Goal: Transaction & Acquisition: Purchase product/service

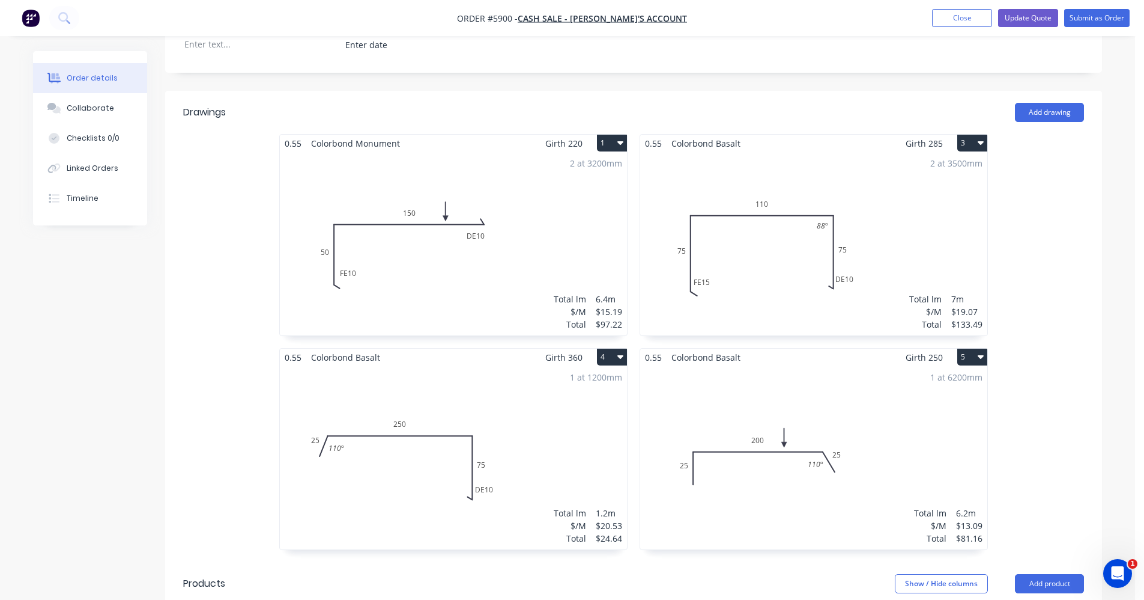
scroll to position [370, 0]
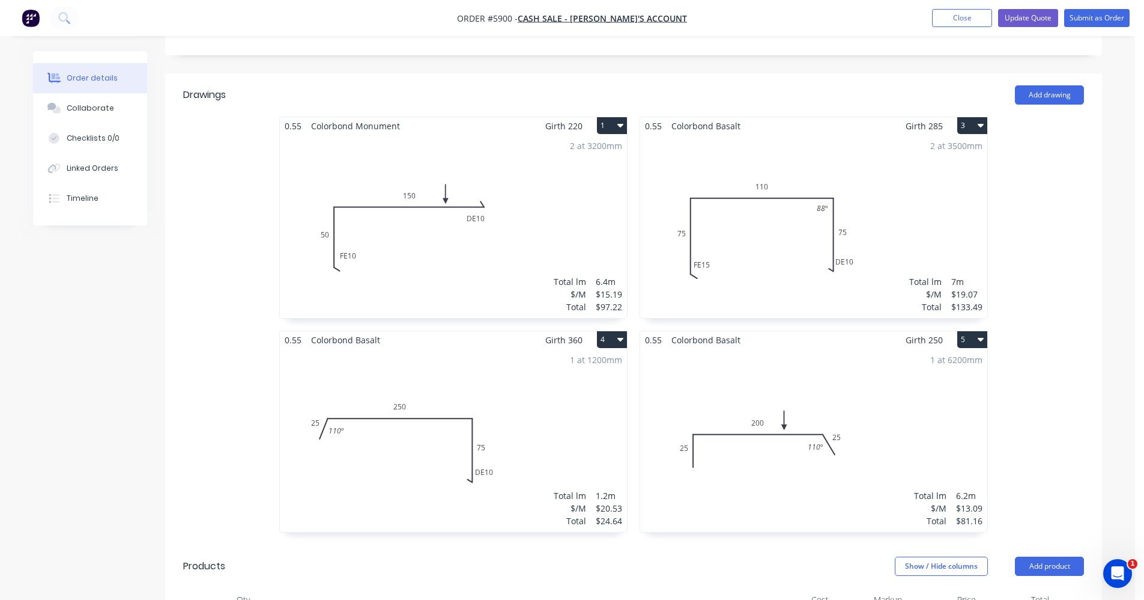
click at [976, 117] on button "3" at bounding box center [973, 125] width 30 height 17
click at [917, 194] on div "Delete" at bounding box center [930, 202] width 93 height 17
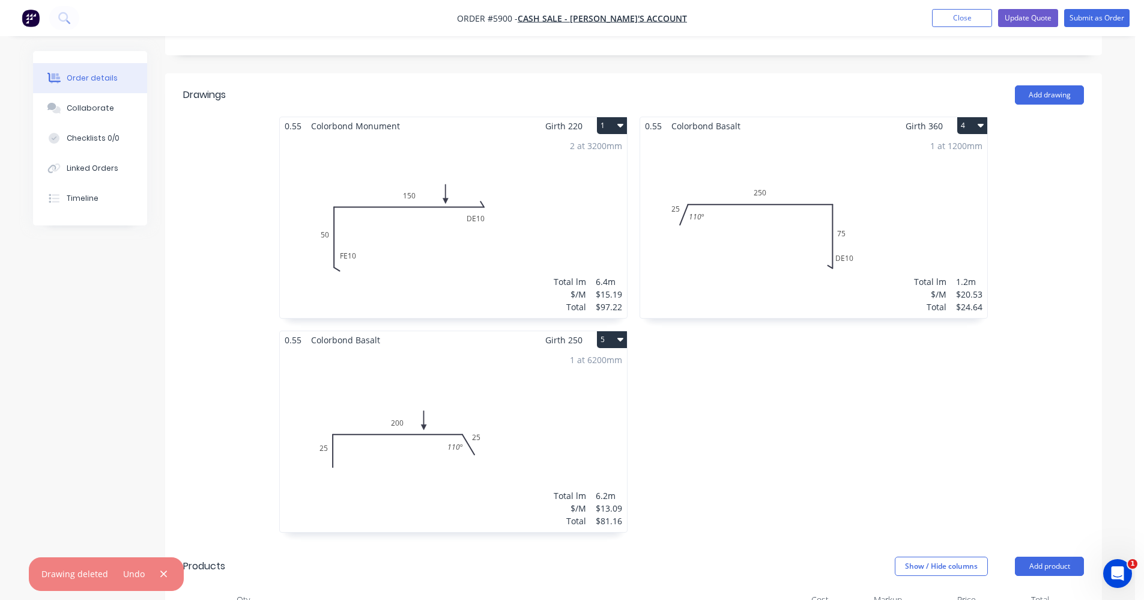
drag, startPoint x: 978, startPoint y: 109, endPoint x: 976, endPoint y: 120, distance: 11.6
click at [979, 120] on icon "button" at bounding box center [981, 125] width 6 height 10
click at [925, 194] on div "Delete" at bounding box center [930, 202] width 93 height 17
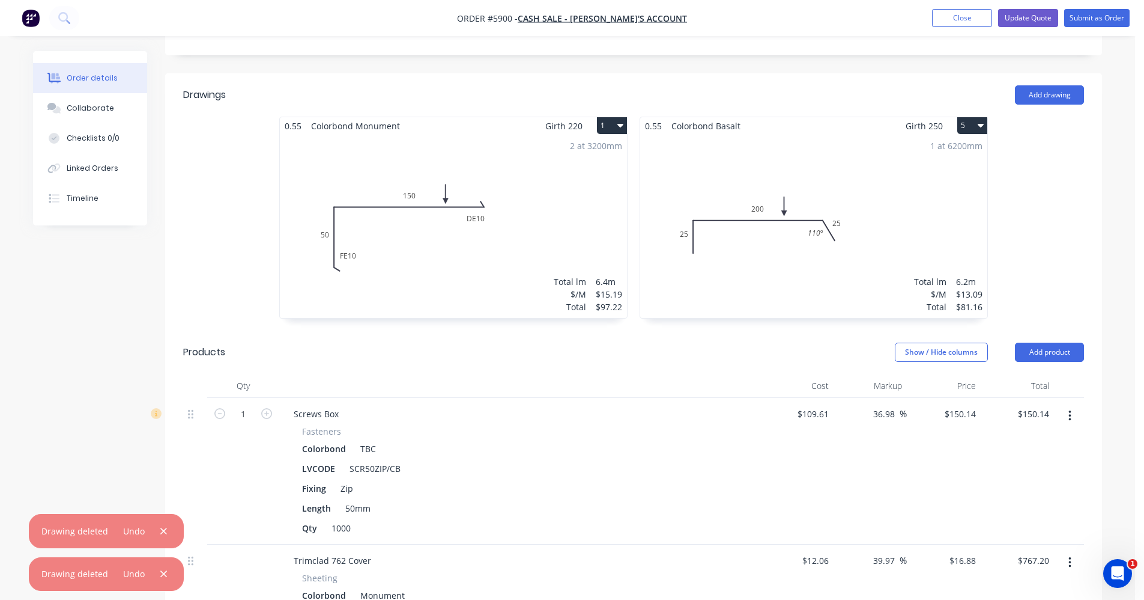
click at [977, 117] on button "5" at bounding box center [973, 125] width 30 height 17
click at [938, 194] on div "Delete" at bounding box center [930, 202] width 93 height 17
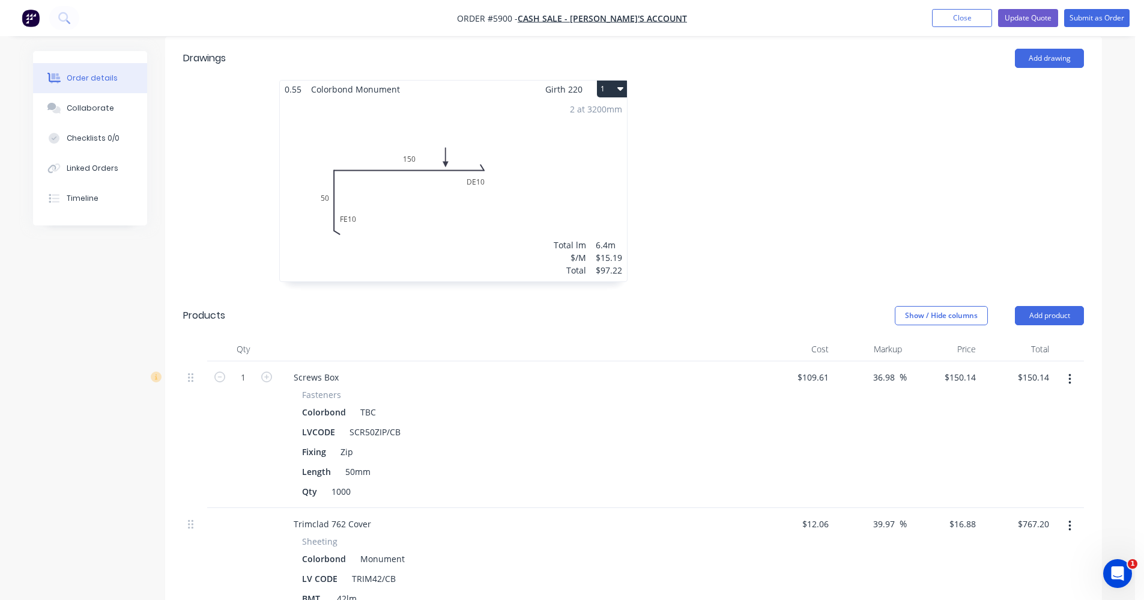
scroll to position [550, 0]
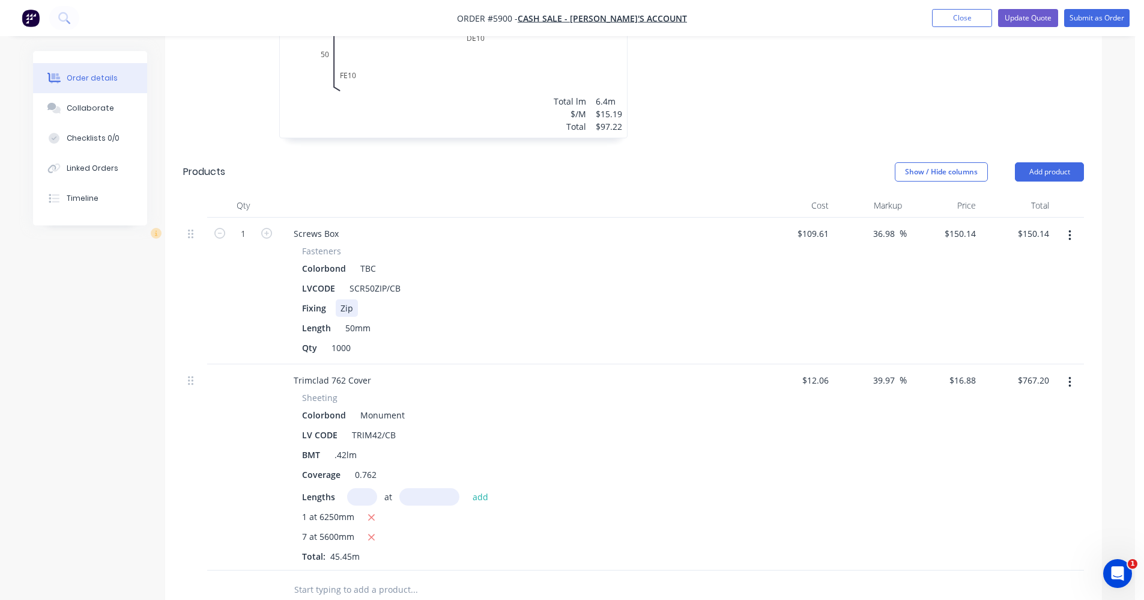
click at [615, 299] on div "Fixing Zip" at bounding box center [517, 307] width 440 height 17
click at [1069, 229] on icon "button" at bounding box center [1070, 235] width 3 height 13
click at [998, 258] on div "Edit" at bounding box center [1027, 266] width 93 height 17
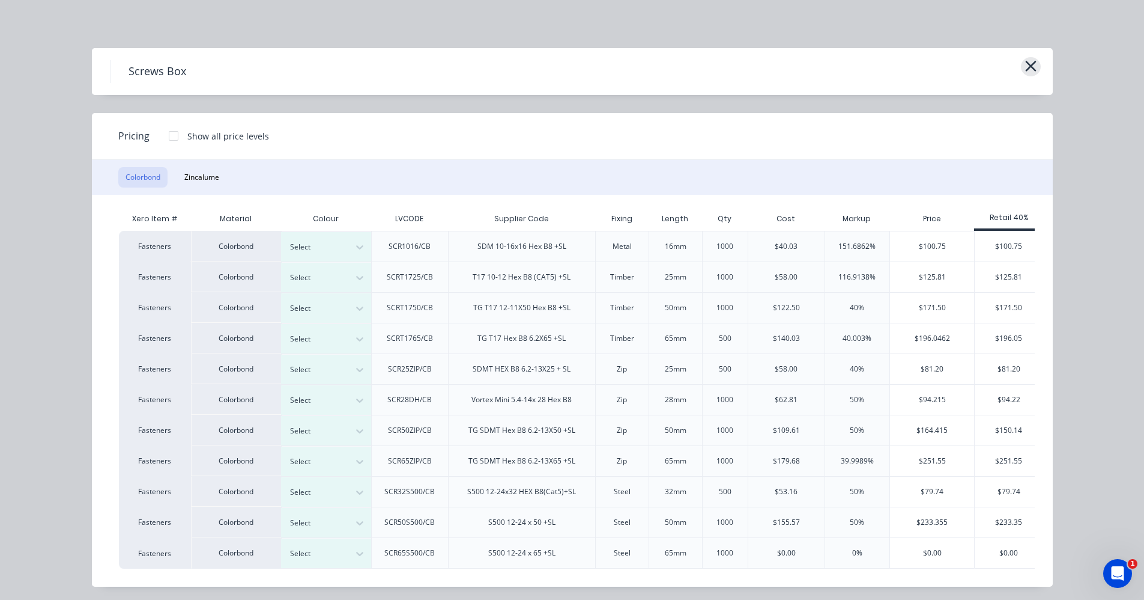
click at [1025, 64] on icon "button" at bounding box center [1031, 66] width 13 height 17
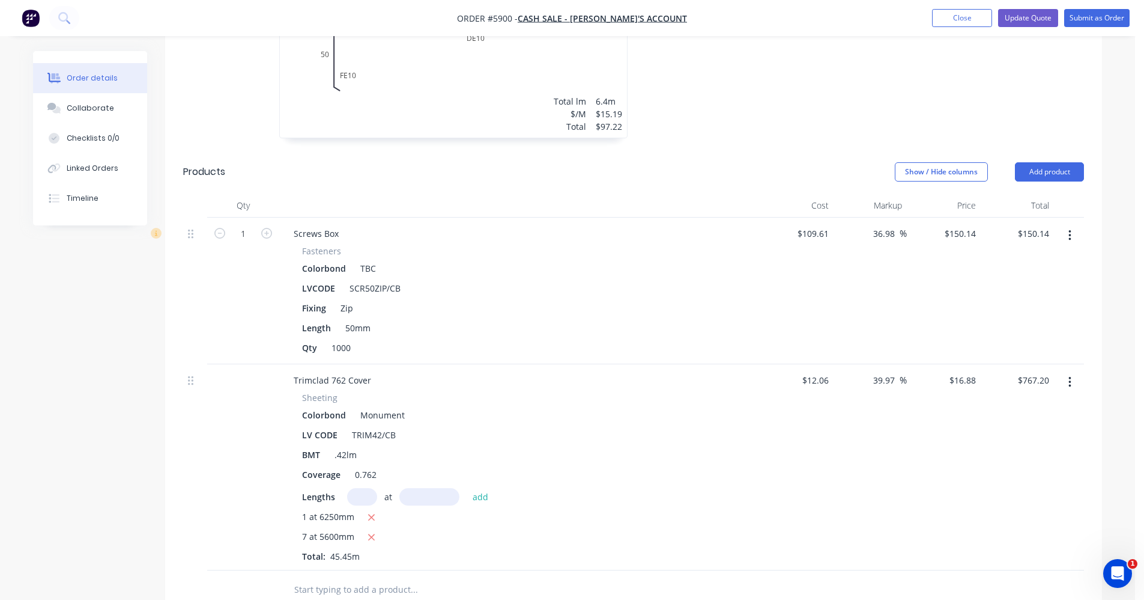
click at [1075, 225] on button "button" at bounding box center [1070, 236] width 28 height 22
click at [1018, 258] on div "Edit" at bounding box center [1027, 266] width 93 height 17
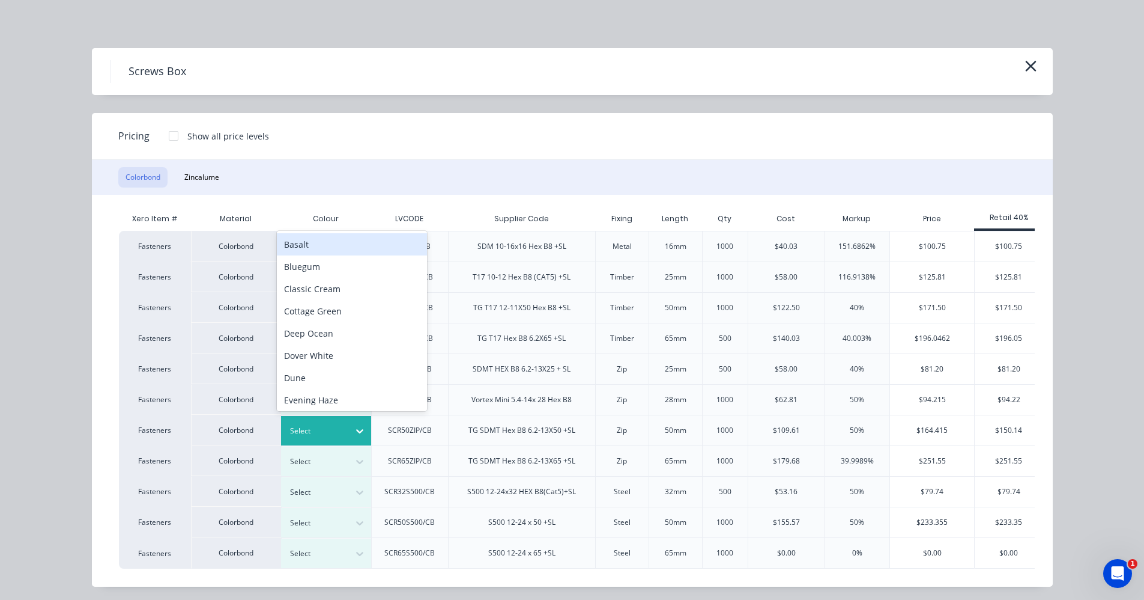
click at [362, 431] on div at bounding box center [360, 430] width 22 height 19
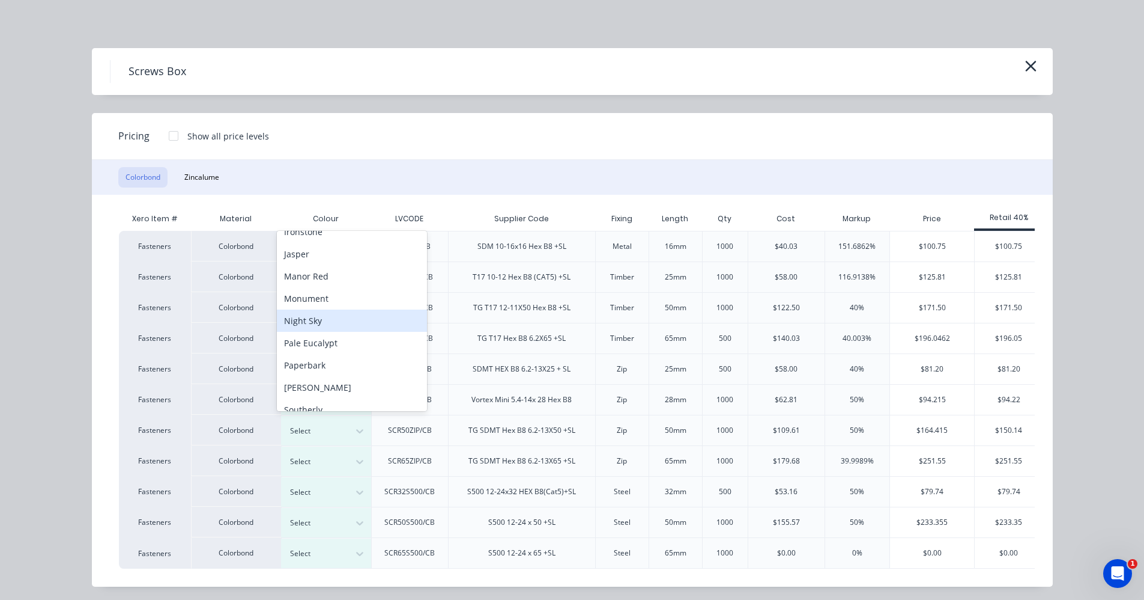
scroll to position [248, 0]
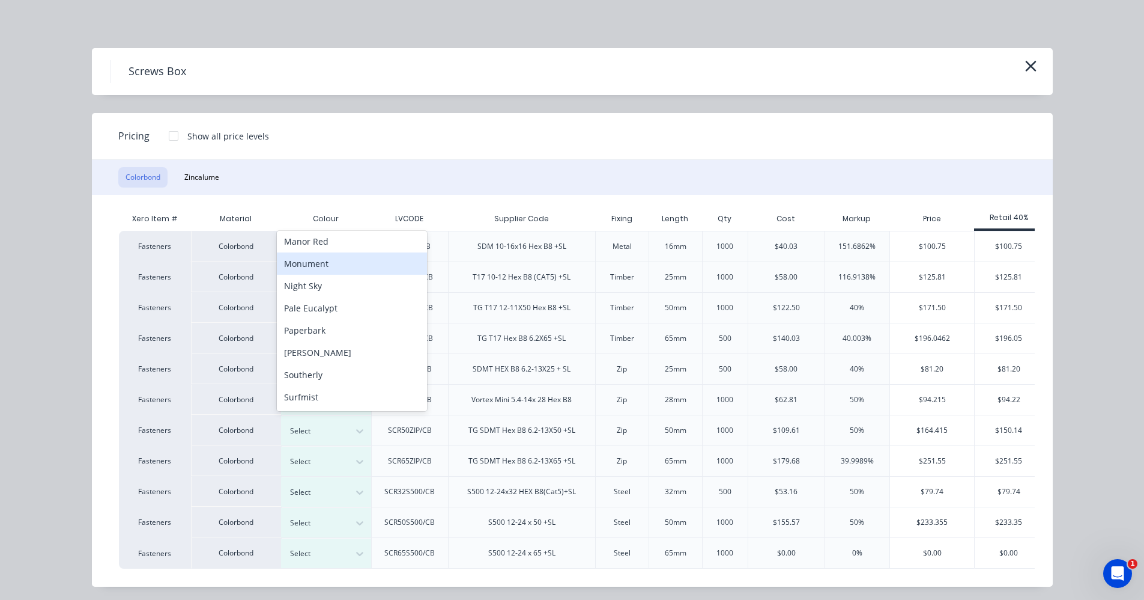
click at [310, 270] on div "Monument" at bounding box center [352, 263] width 150 height 22
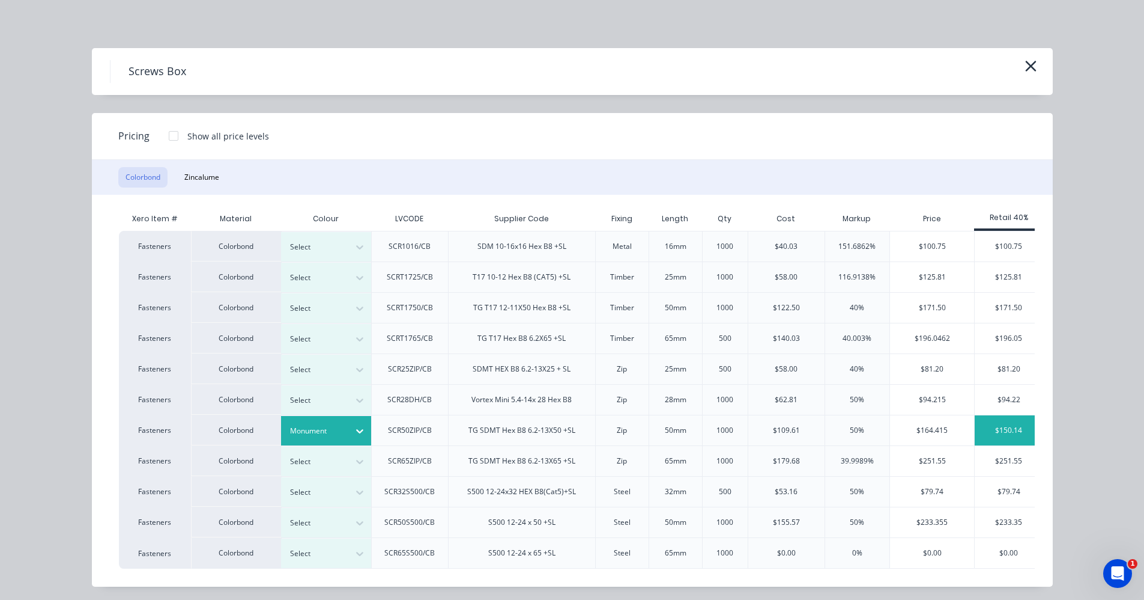
click at [1010, 428] on div "$150.14" at bounding box center [1009, 430] width 68 height 30
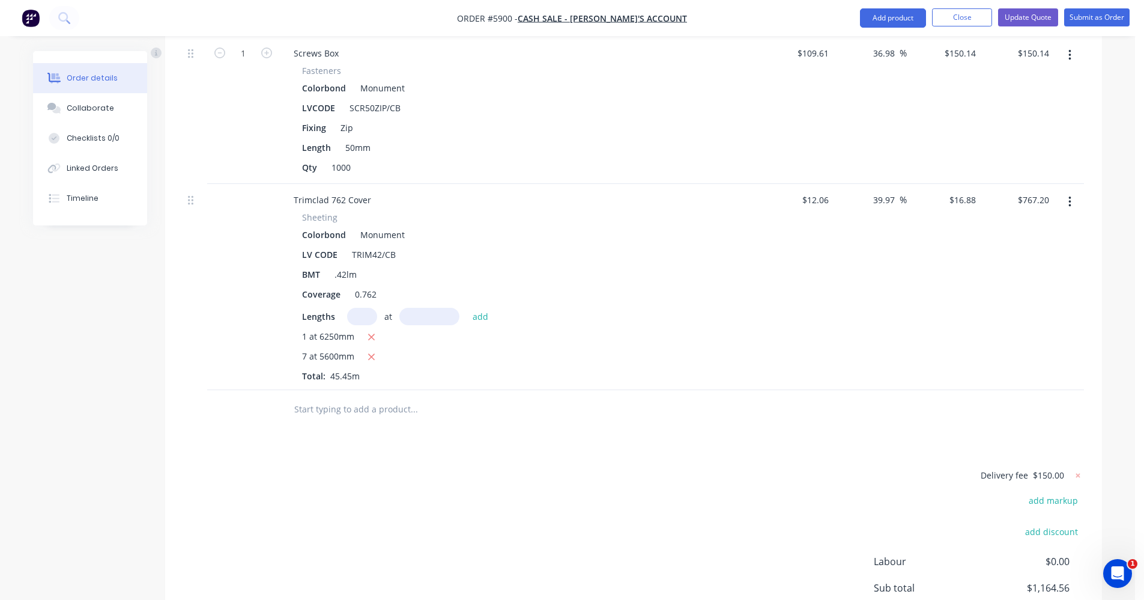
scroll to position [670, 0]
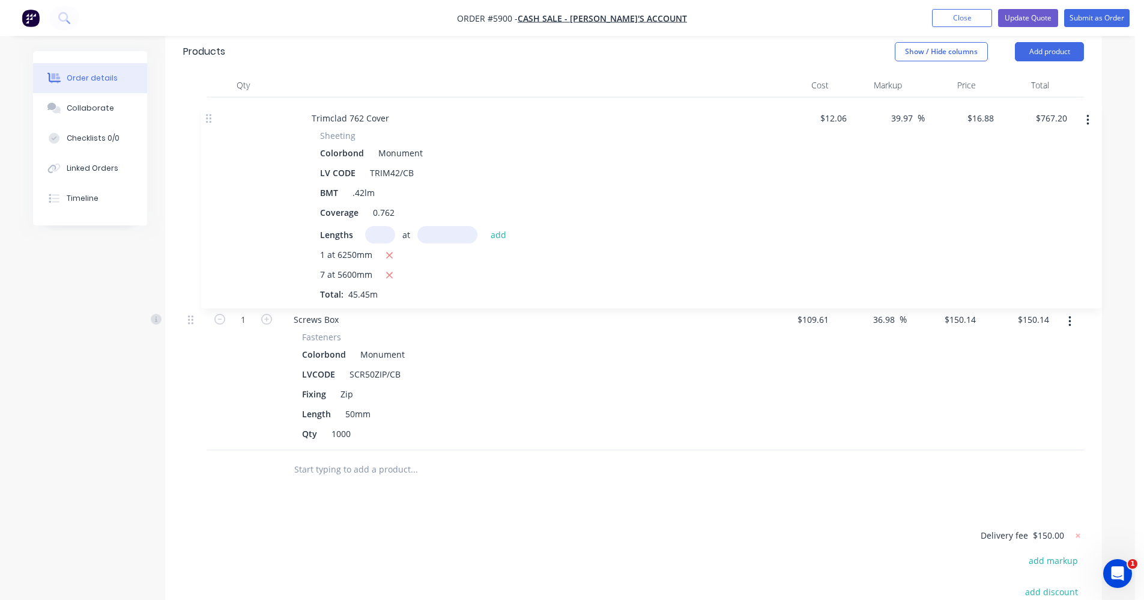
drag, startPoint x: 189, startPoint y: 248, endPoint x: 228, endPoint y: 111, distance: 142.4
click at [209, 118] on div "1 Screws Box Fasteners Colorbond Monument LVCODE SCR50ZIP/CB Fixing Zip Length …" at bounding box center [633, 273] width 901 height 353
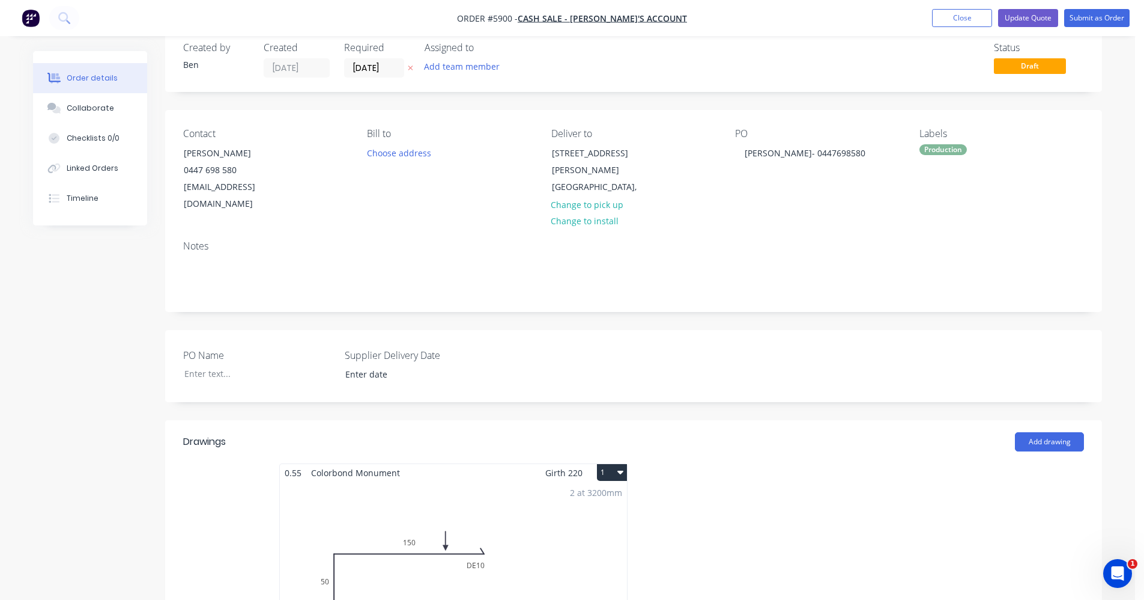
scroll to position [10, 0]
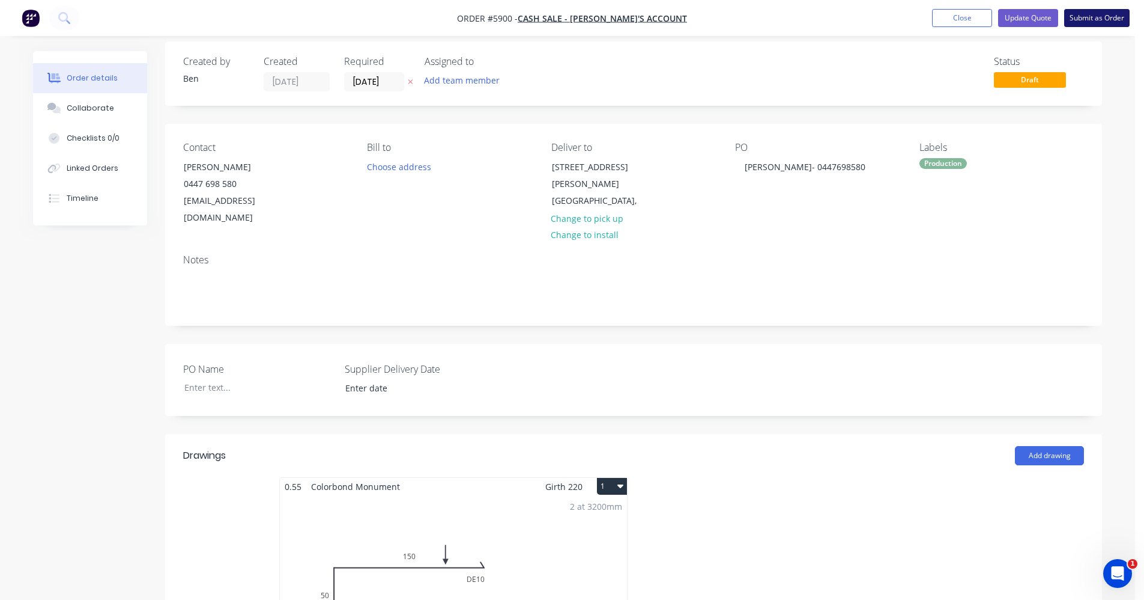
click at [1104, 17] on button "Submit as Order" at bounding box center [1097, 18] width 65 height 18
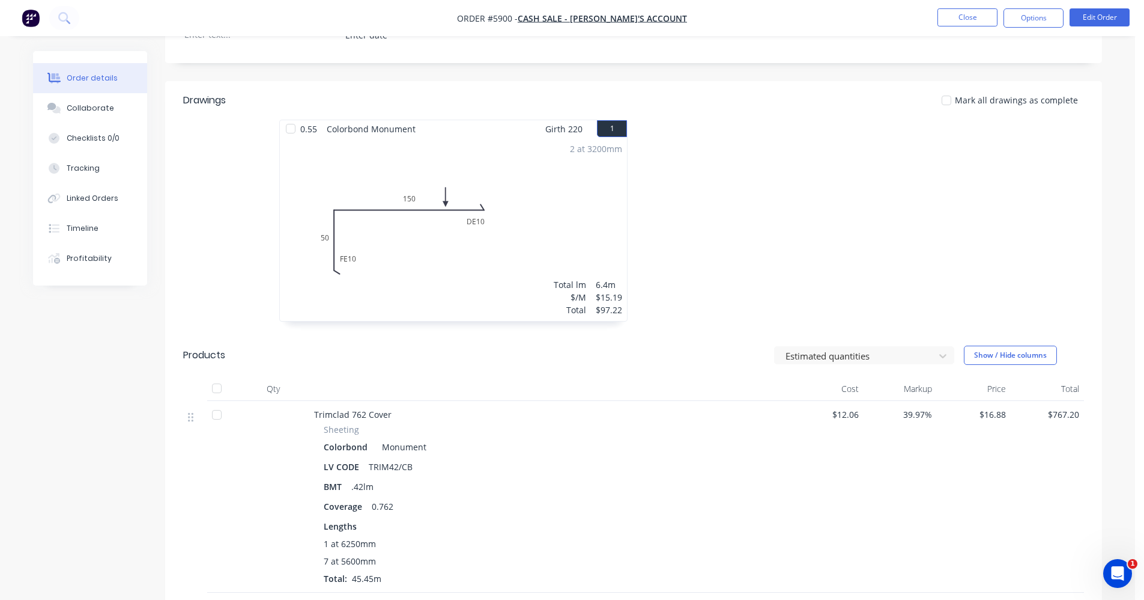
scroll to position [360, 0]
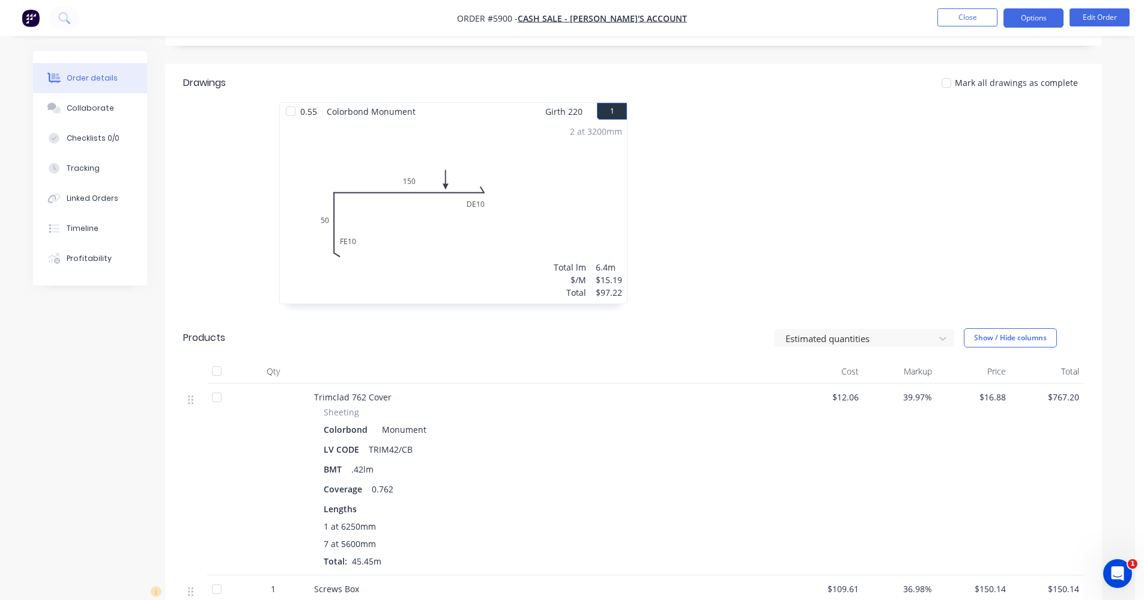
click at [1017, 22] on button "Options" at bounding box center [1034, 17] width 60 height 19
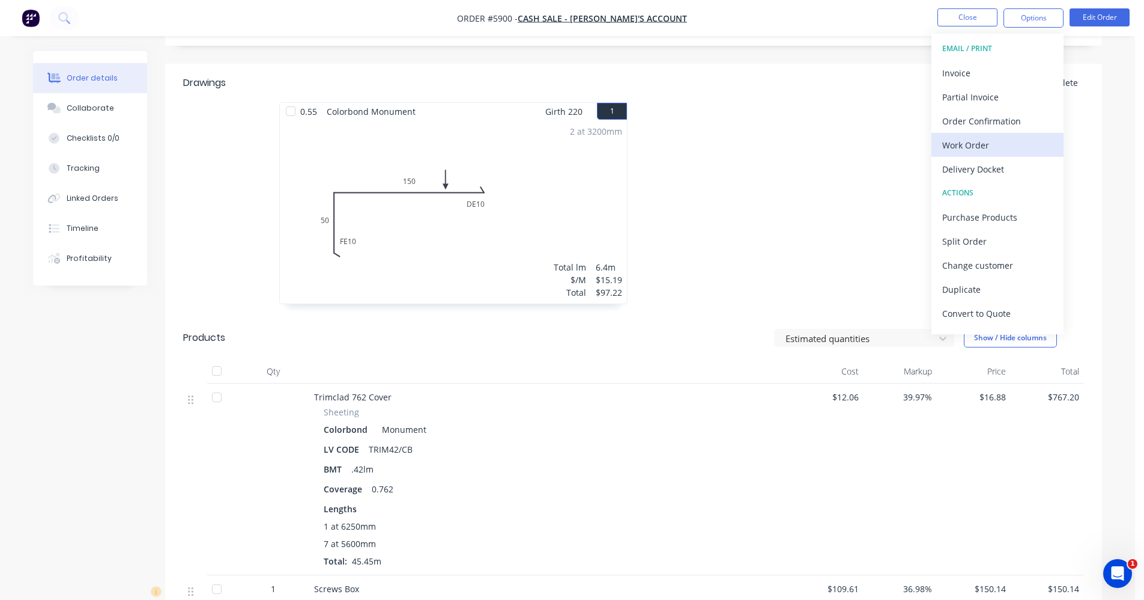
click at [994, 147] on div "Work Order" at bounding box center [998, 144] width 111 height 17
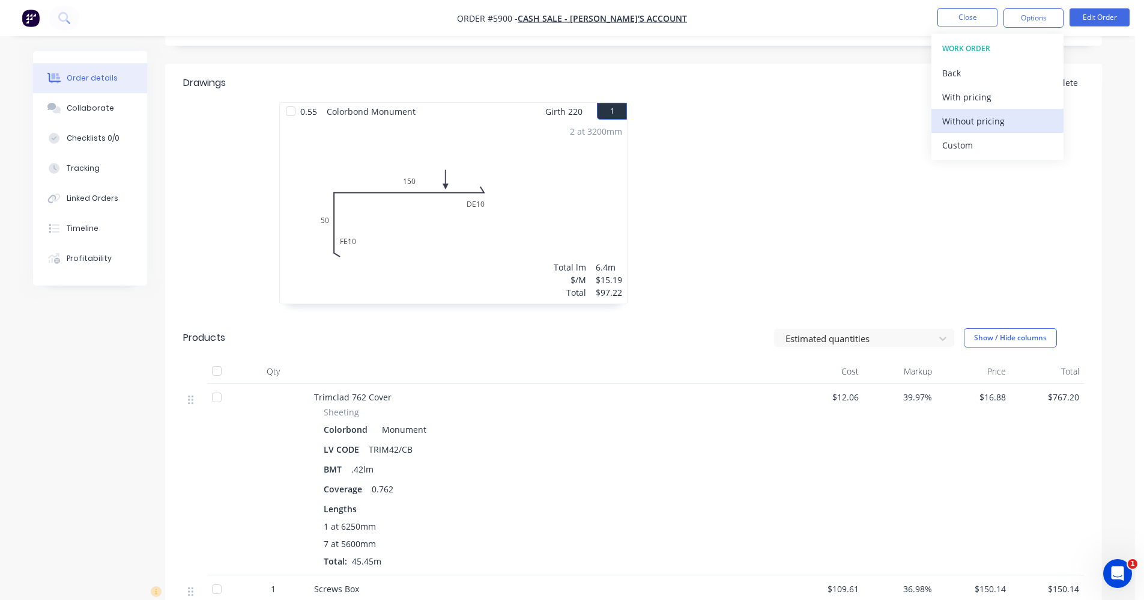
click at [974, 124] on div "Without pricing" at bounding box center [998, 120] width 111 height 17
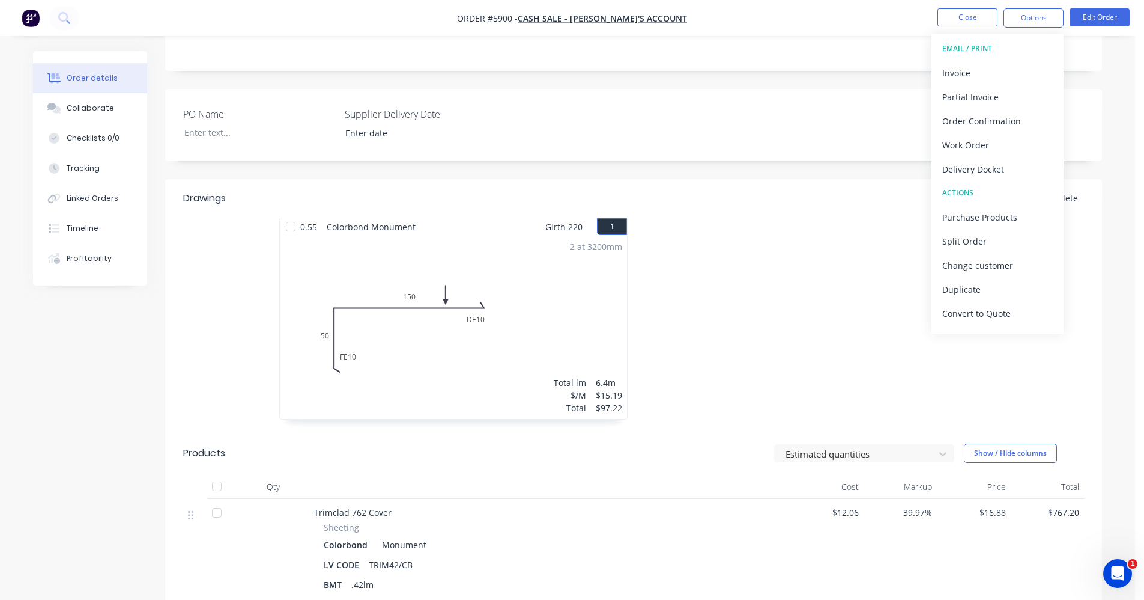
scroll to position [240, 0]
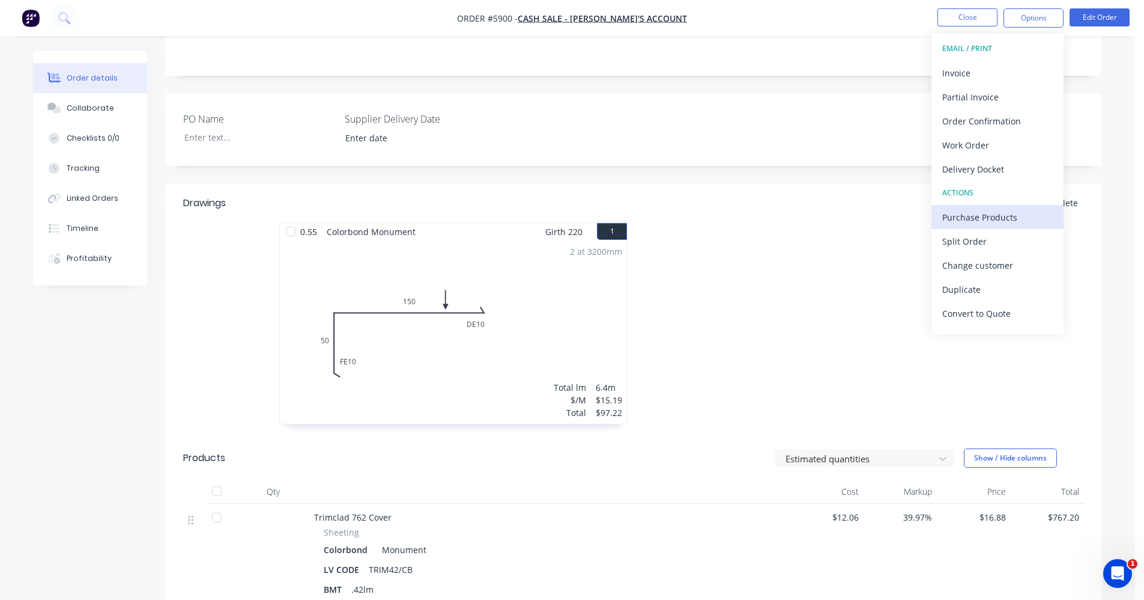
click at [983, 219] on div "Purchase Products" at bounding box center [998, 216] width 111 height 17
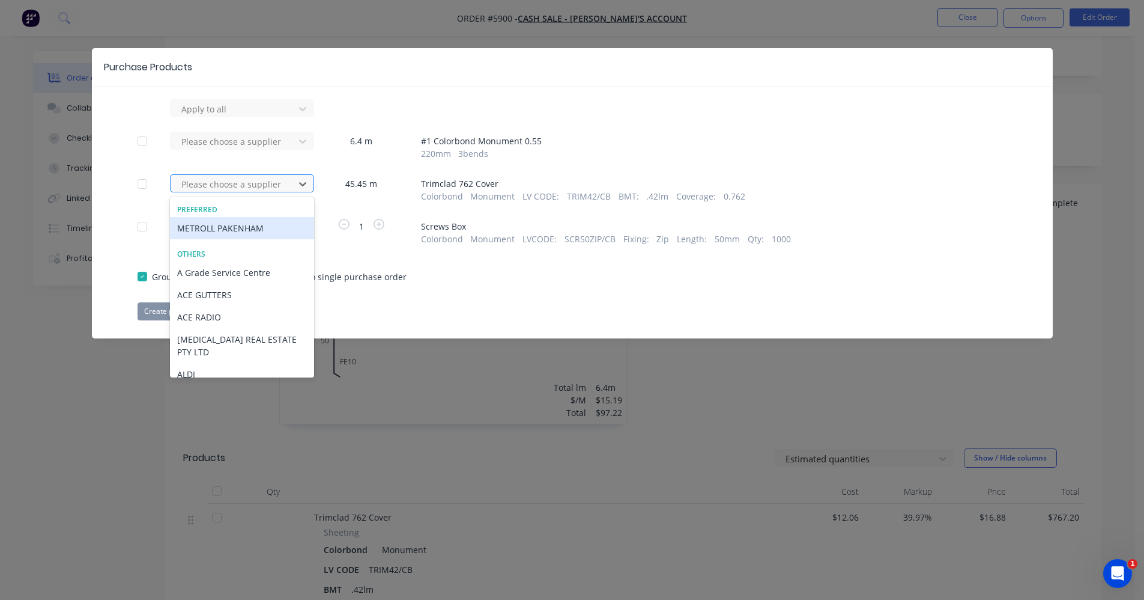
click at [253, 190] on div at bounding box center [234, 184] width 108 height 15
click at [226, 228] on div "METROLL PAKENHAM" at bounding box center [242, 228] width 144 height 22
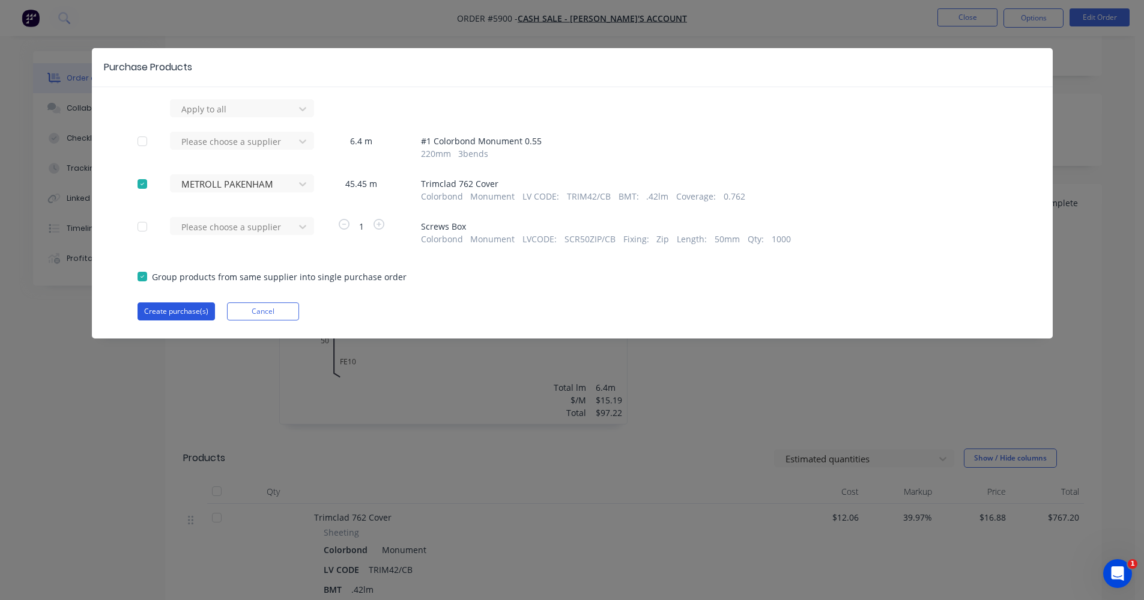
click at [173, 308] on button "Create purchase(s)" at bounding box center [176, 311] width 77 height 18
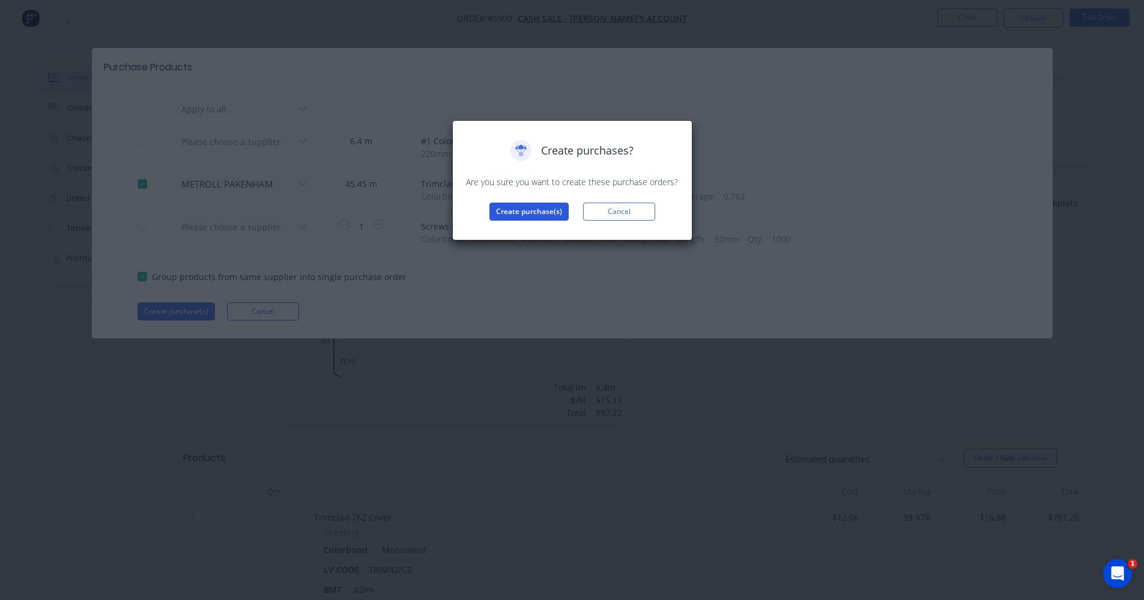
click at [520, 213] on button "Create purchase(s)" at bounding box center [529, 211] width 79 height 18
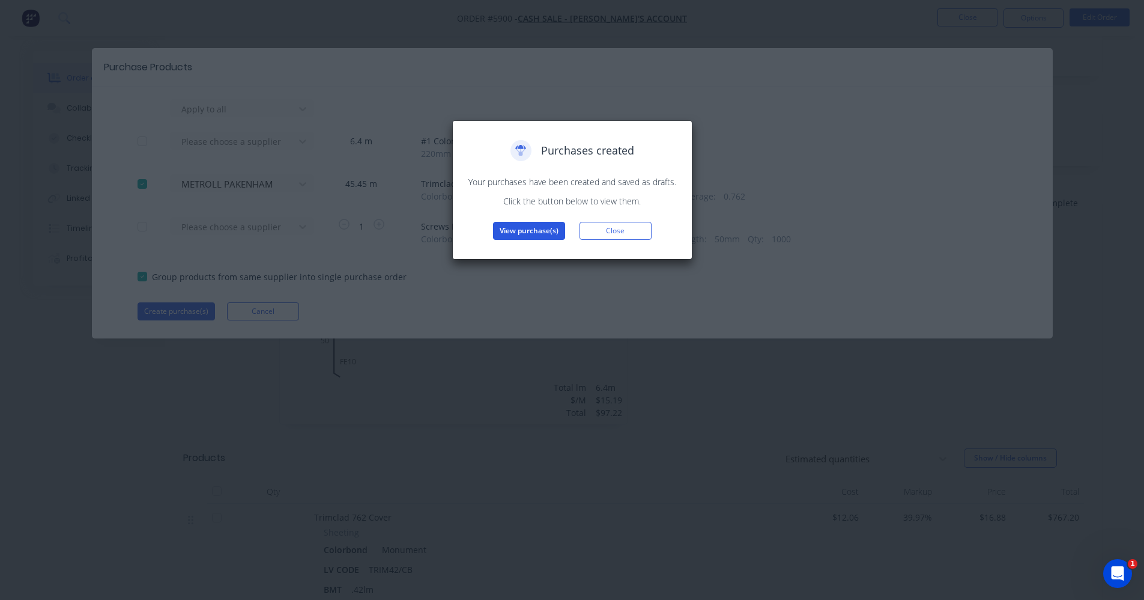
click at [542, 232] on button "View purchase(s)" at bounding box center [529, 231] width 72 height 18
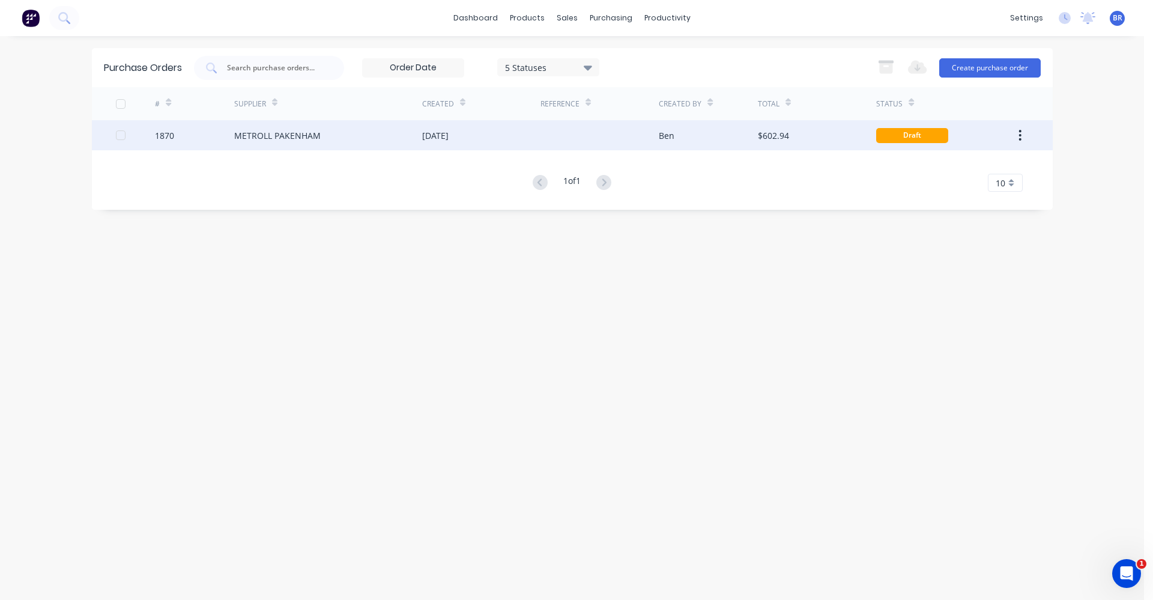
click at [580, 140] on div at bounding box center [600, 135] width 118 height 30
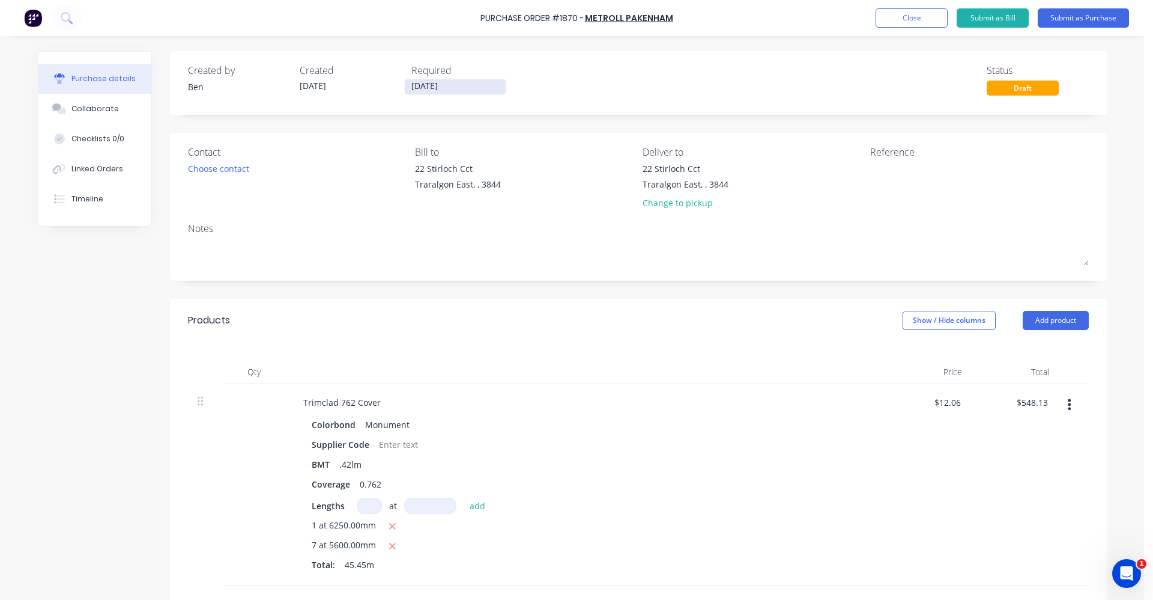
click at [424, 87] on input "[DATE]" at bounding box center [455, 86] width 101 height 15
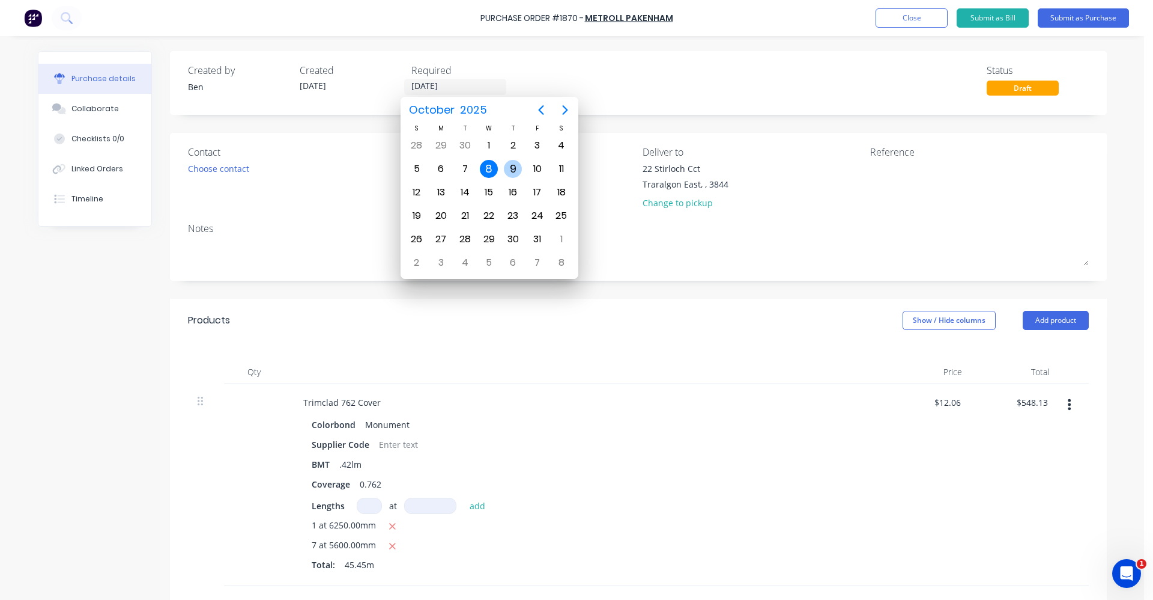
drag, startPoint x: 517, startPoint y: 164, endPoint x: 648, endPoint y: 139, distance: 133.4
click at [519, 163] on div "9" at bounding box center [513, 169] width 18 height 18
type input "[DATE]"
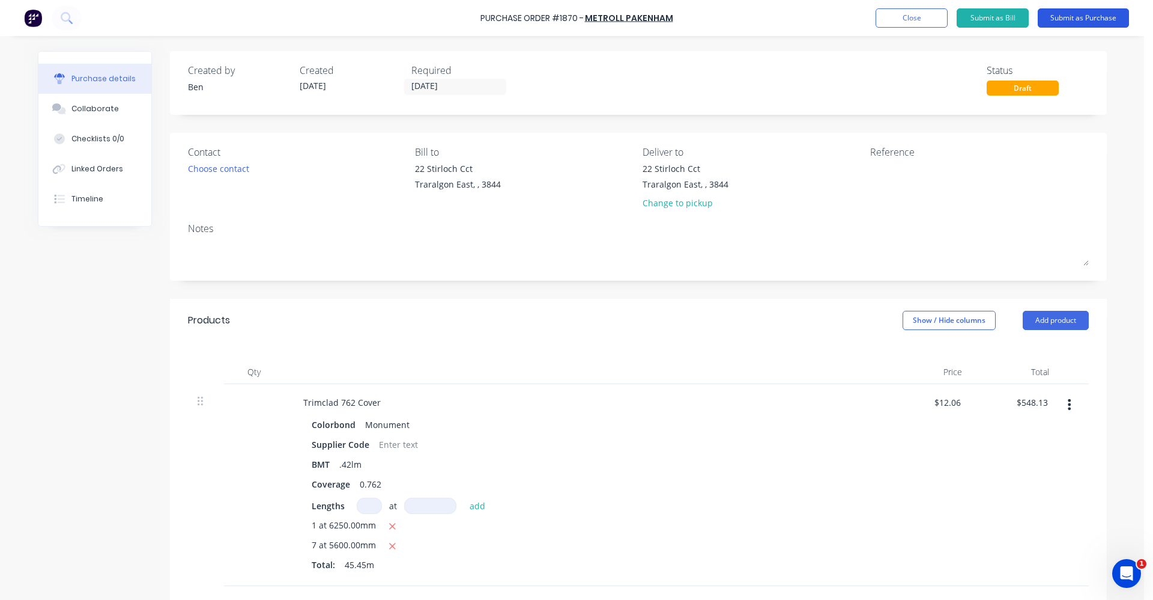
click at [1086, 11] on button "Submit as Purchase" at bounding box center [1083, 17] width 91 height 19
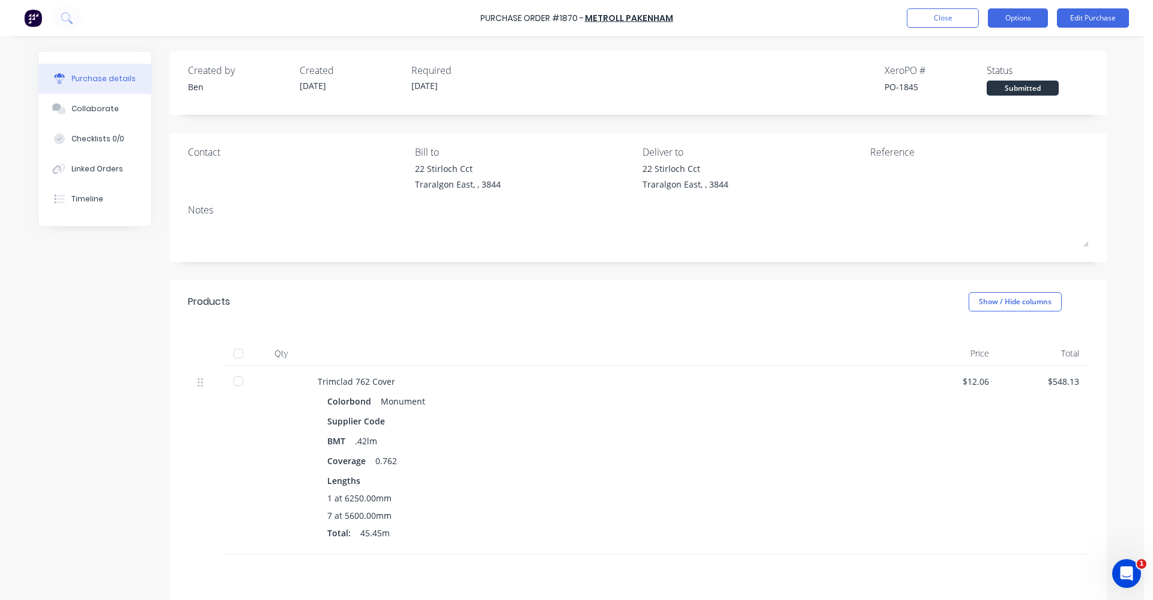
click at [1024, 17] on button "Options" at bounding box center [1018, 17] width 60 height 19
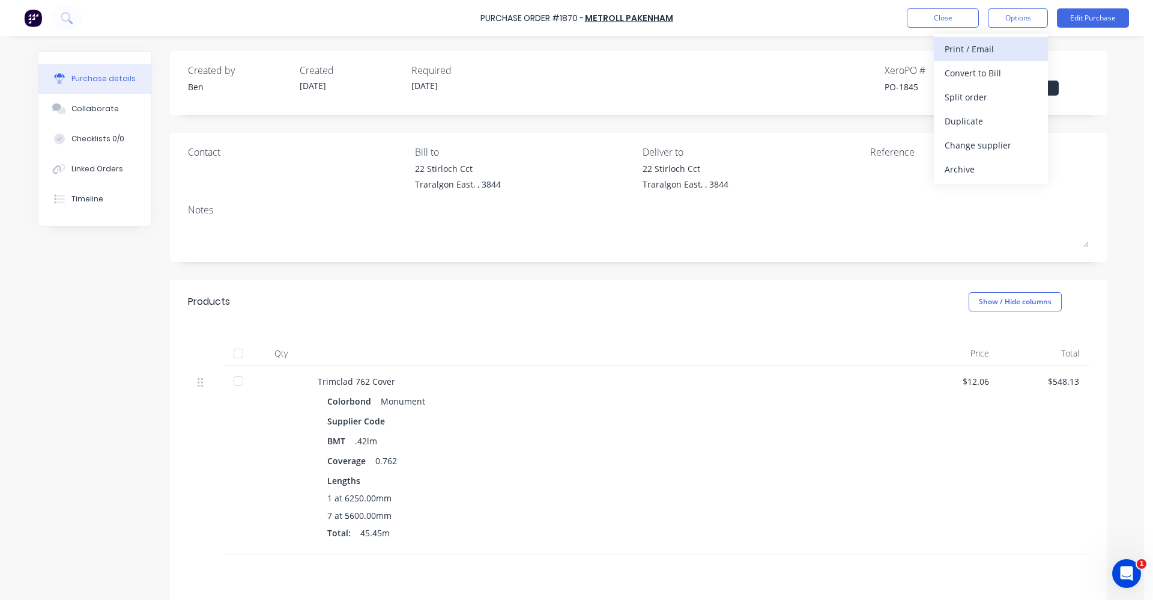
click at [971, 51] on div "Print / Email" at bounding box center [991, 48] width 93 height 17
click at [961, 76] on div "With pricing" at bounding box center [991, 72] width 93 height 17
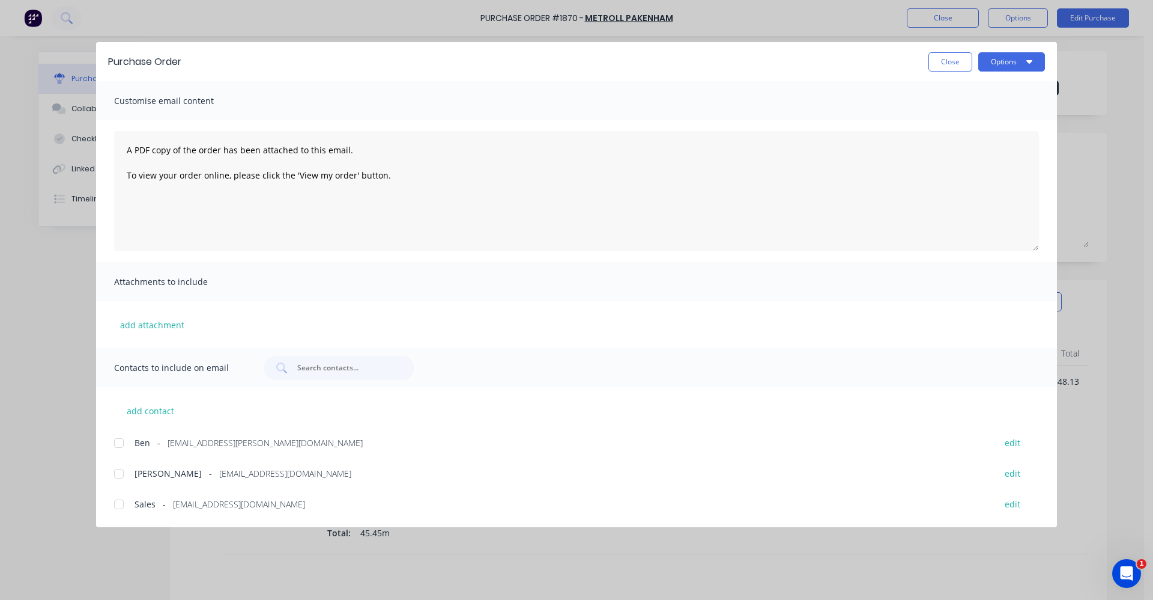
drag, startPoint x: 121, startPoint y: 506, endPoint x: 479, endPoint y: 371, distance: 382.9
click at [121, 506] on div at bounding box center [119, 504] width 24 height 24
click at [1017, 65] on button "Options" at bounding box center [1012, 61] width 67 height 19
click at [973, 143] on div "Email" at bounding box center [988, 140] width 93 height 17
click at [959, 61] on button "Close" at bounding box center [951, 61] width 44 height 19
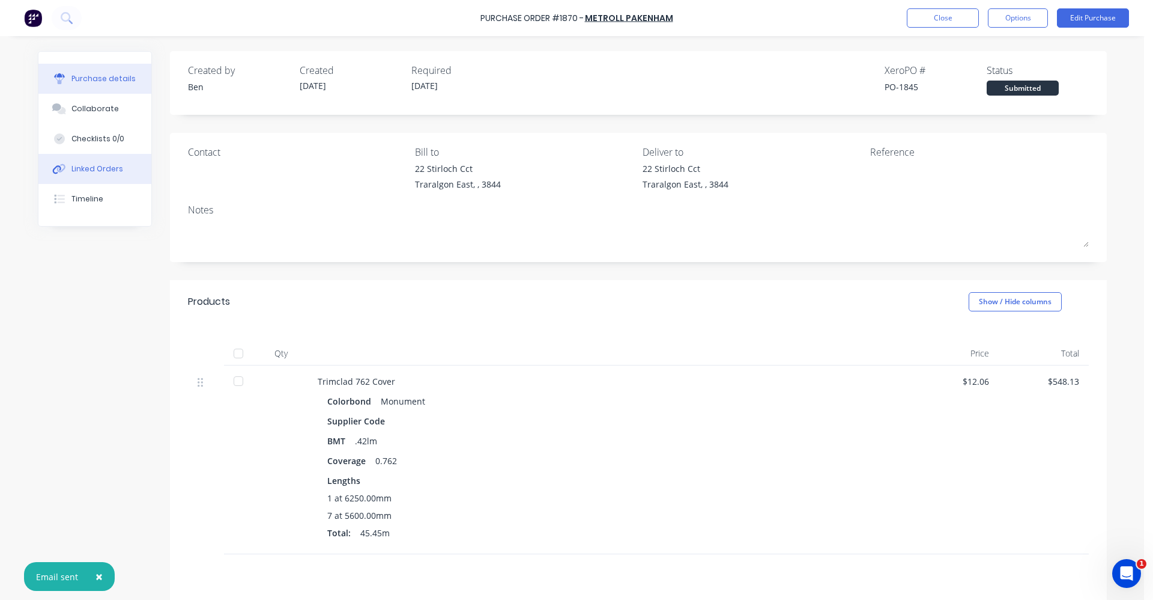
click at [95, 171] on div "Linked Orders" at bounding box center [97, 168] width 52 height 11
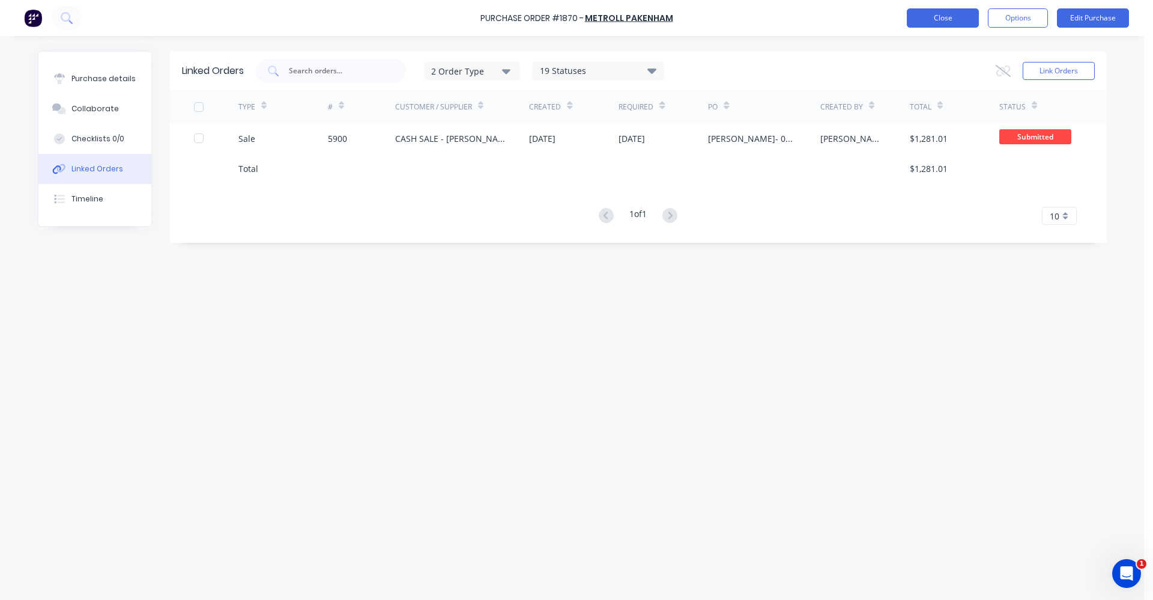
click at [922, 19] on button "Close" at bounding box center [943, 17] width 72 height 19
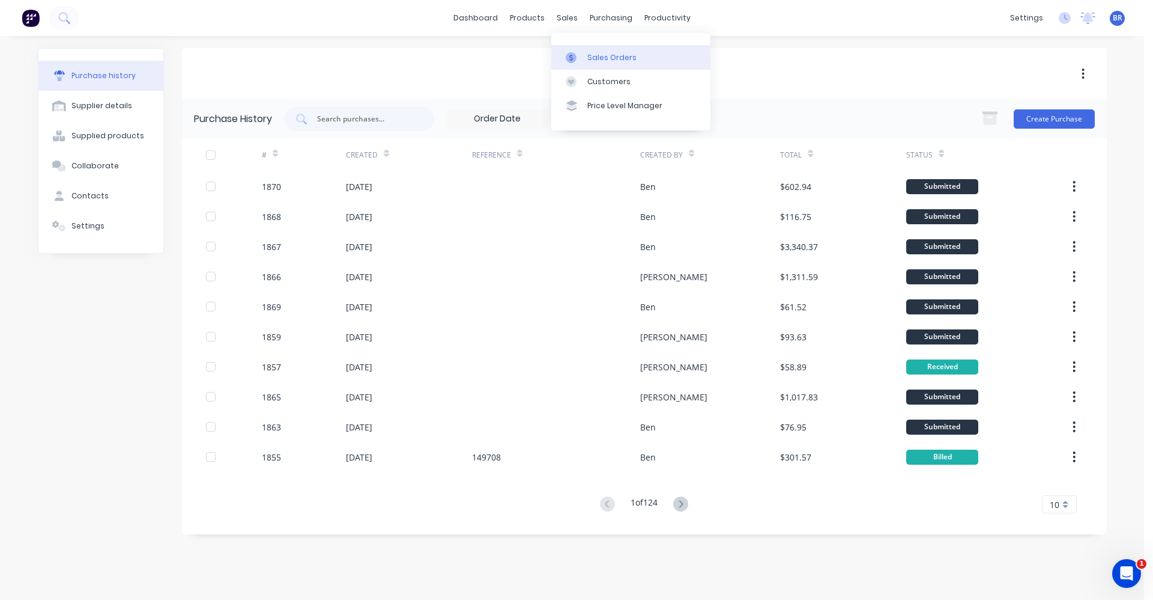
click at [594, 59] on div "Sales Orders" at bounding box center [612, 57] width 49 height 11
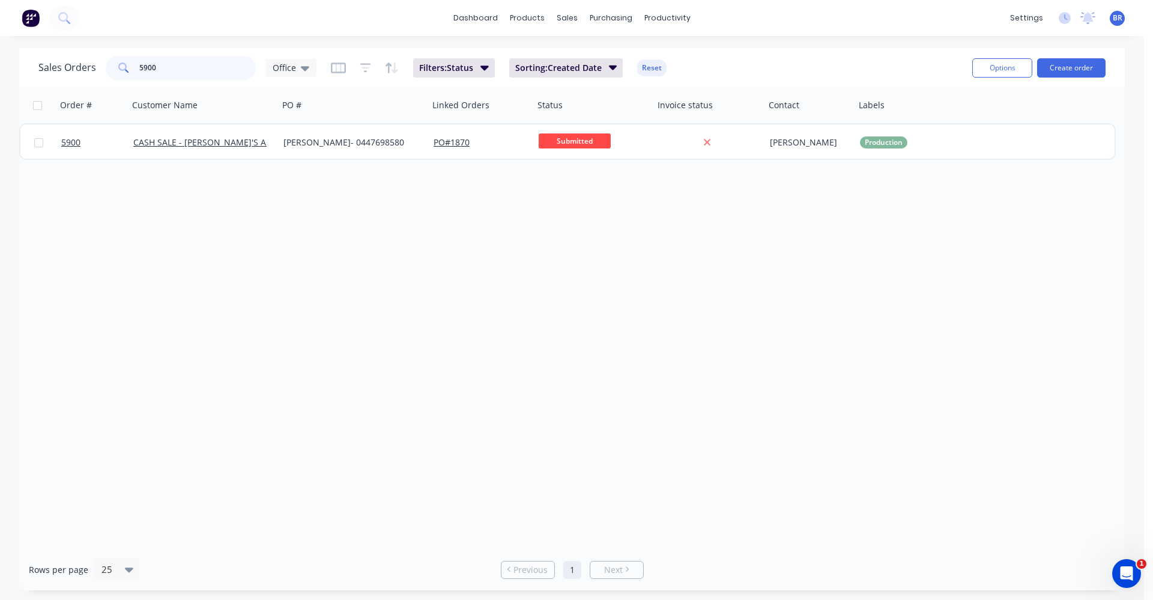
drag, startPoint x: 181, startPoint y: 67, endPoint x: 4, endPoint y: 70, distance: 177.3
click at [11, 71] on div "Sales Orders 5900 Office Filters: Status Sorting: Created Date Reset Options Cr…" at bounding box center [572, 319] width 1144 height 542
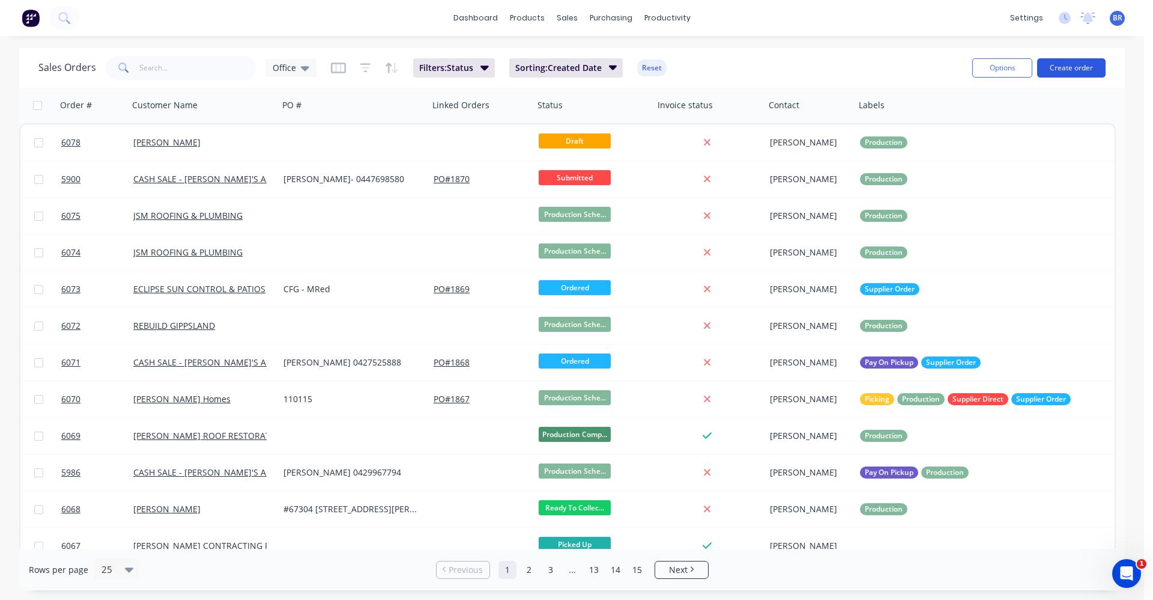
click at [1069, 71] on button "Create order" at bounding box center [1072, 67] width 68 height 19
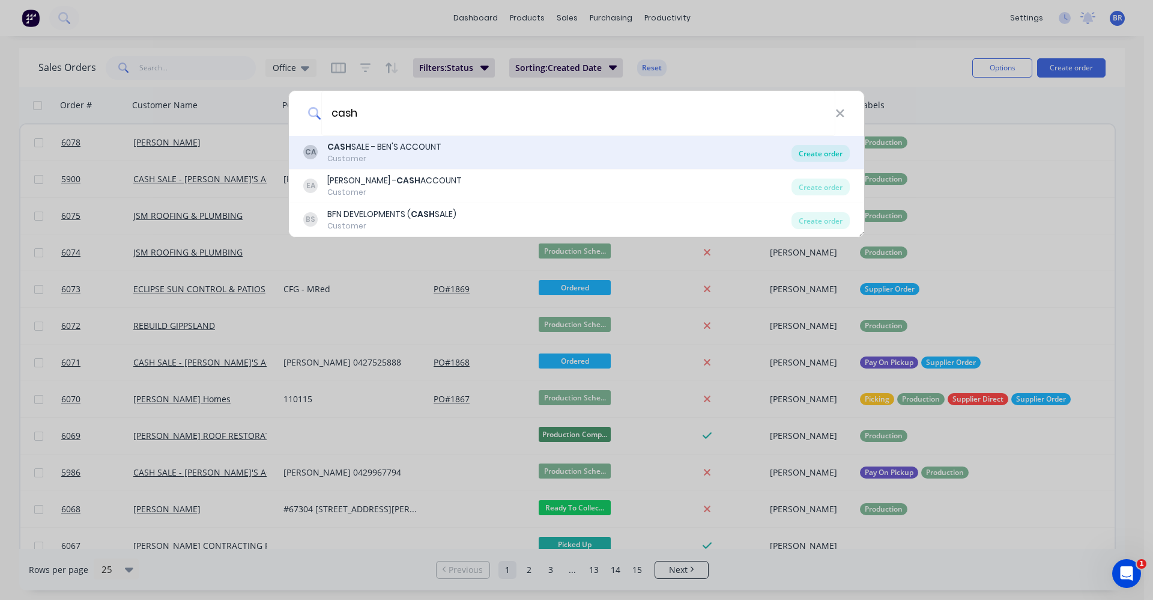
type input "cash"
click at [822, 156] on div "Create order" at bounding box center [821, 153] width 58 height 17
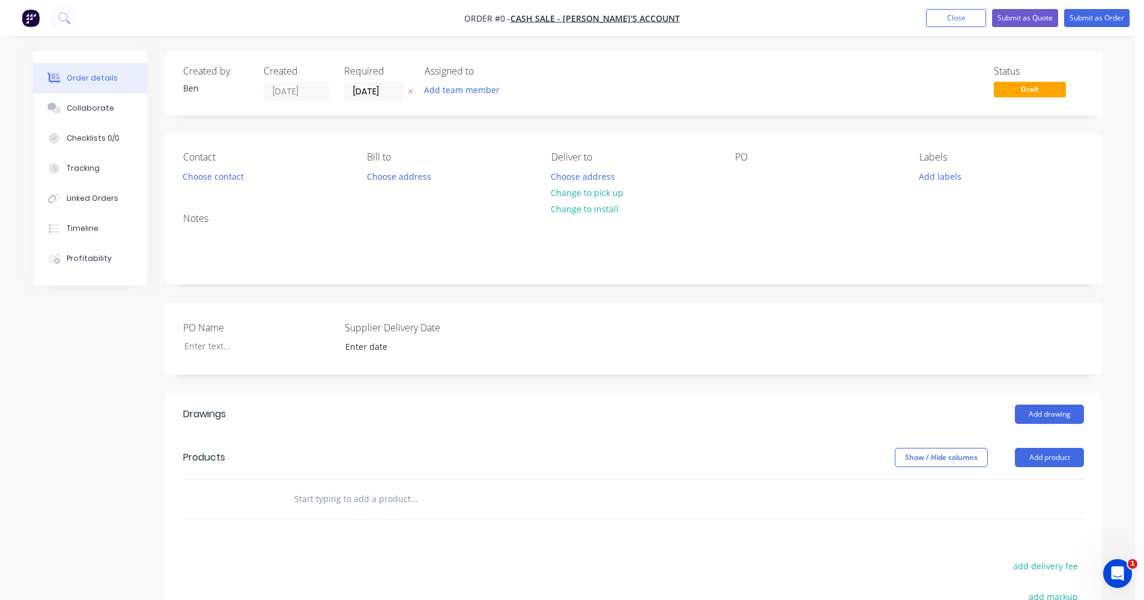
click at [336, 500] on input "text" at bounding box center [414, 499] width 240 height 24
click at [1062, 407] on button "Add drawing" at bounding box center [1049, 413] width 69 height 19
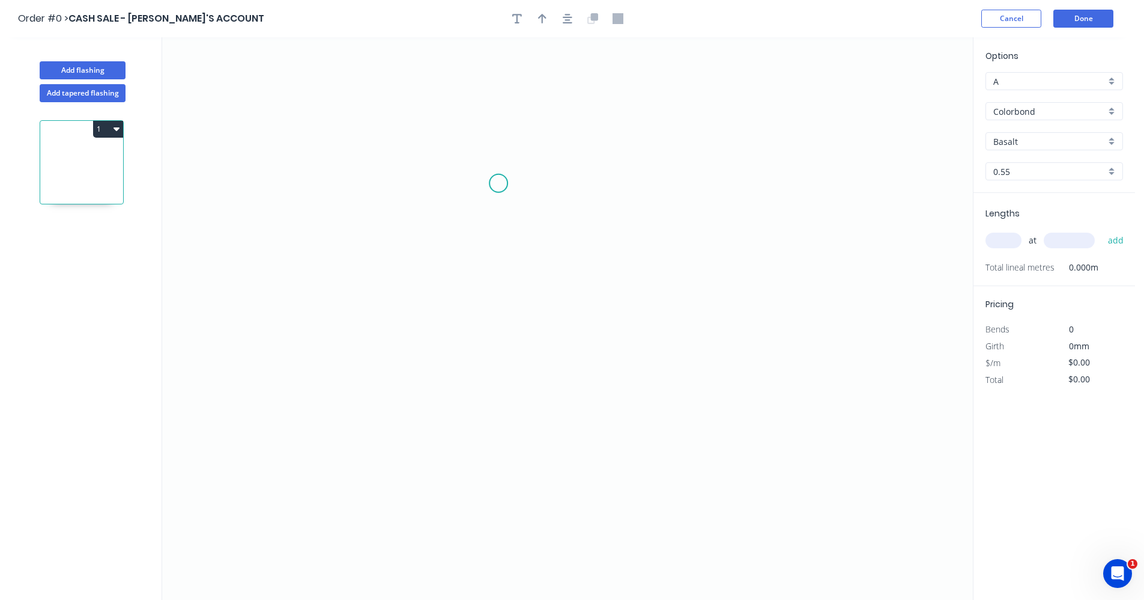
click at [488, 179] on icon "0" at bounding box center [567, 318] width 811 height 562
click at [482, 434] on icon "0" at bounding box center [567, 318] width 811 height 562
click at [707, 296] on icon "0 ?" at bounding box center [567, 318] width 811 height 562
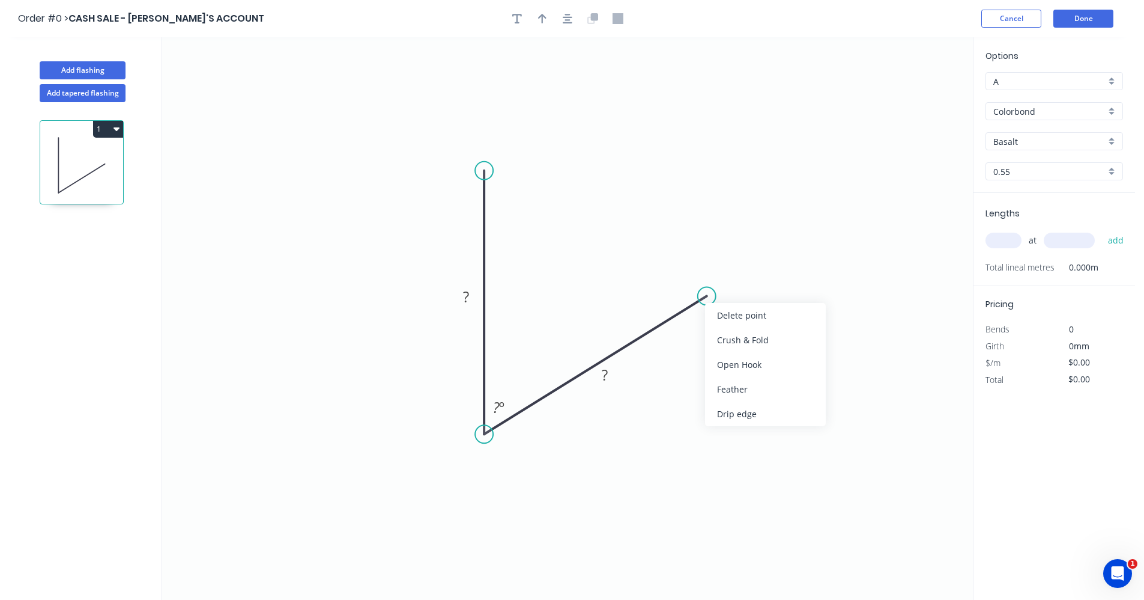
click at [743, 413] on div "Drip edge" at bounding box center [765, 413] width 121 height 25
click at [476, 299] on rect at bounding box center [466, 297] width 24 height 17
type input "$14.87"
drag, startPoint x: 1116, startPoint y: 106, endPoint x: 1106, endPoint y: 119, distance: 16.3
click at [1116, 107] on div "Colorbond" at bounding box center [1055, 111] width 138 height 18
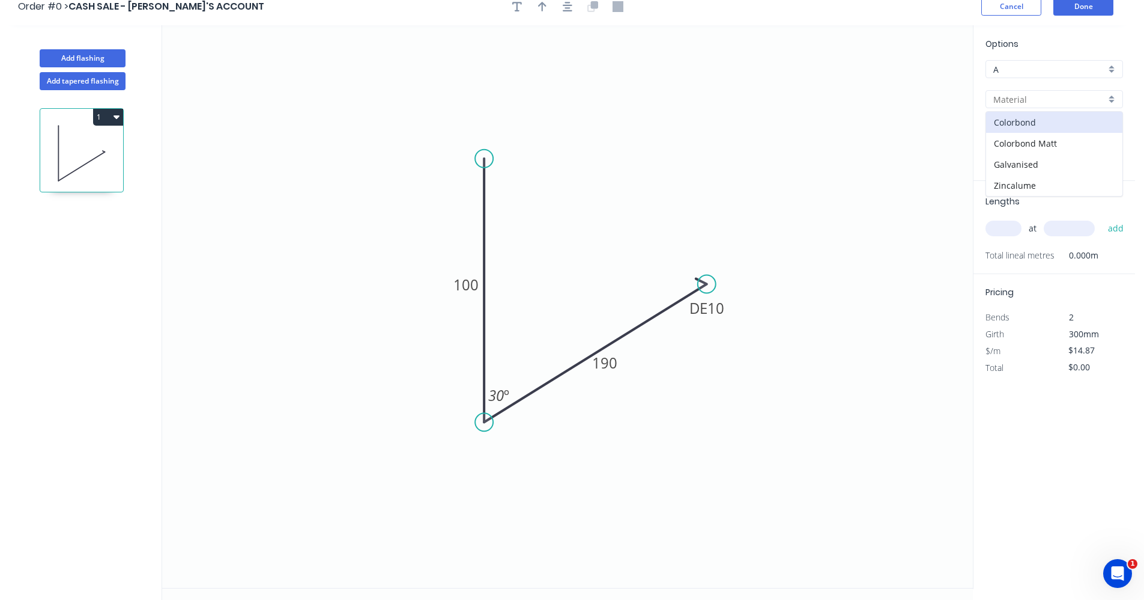
scroll to position [22, 0]
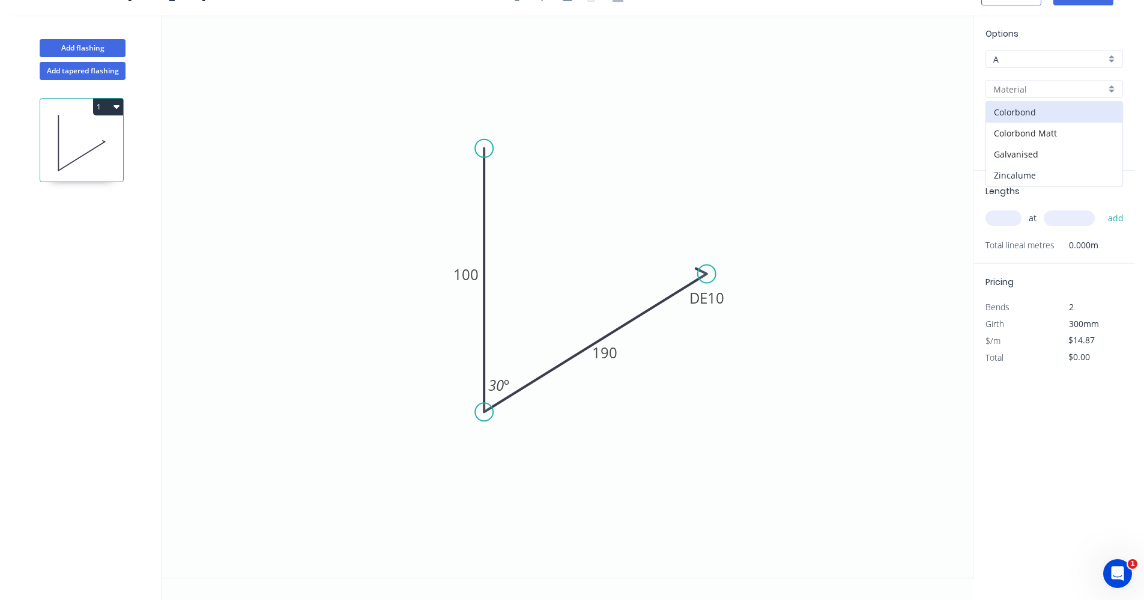
click at [1029, 176] on div "Zincalume" at bounding box center [1054, 175] width 136 height 21
type input "Zincalume"
type input "$11.53"
click at [1004, 226] on div "at add" at bounding box center [1056, 218] width 140 height 20
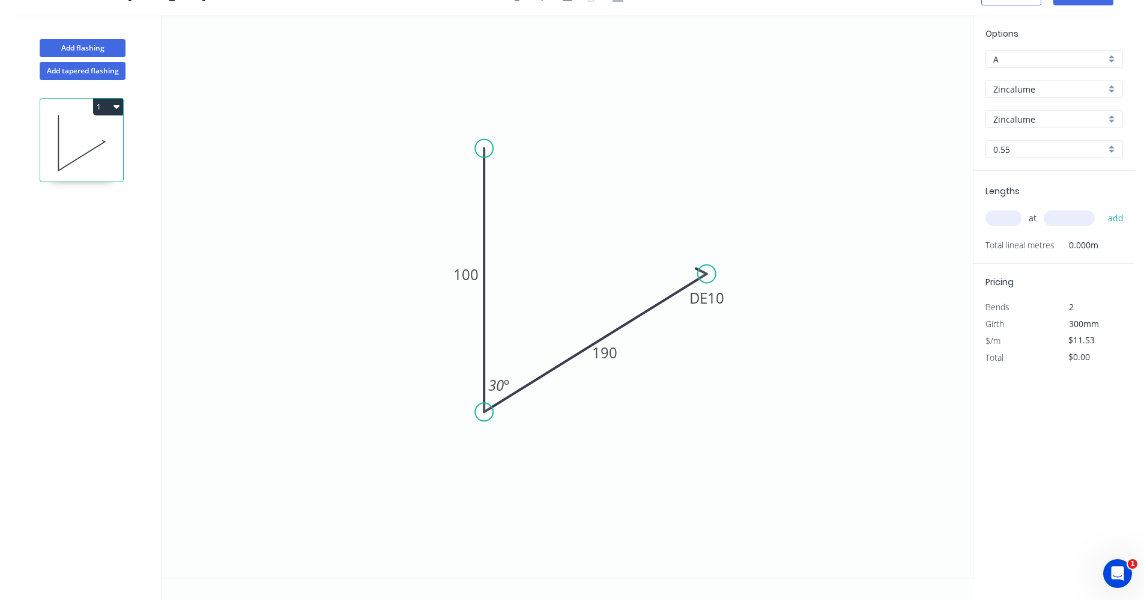
click at [1001, 220] on input "text" at bounding box center [1004, 218] width 36 height 16
type input "1"
type input "1300"
click at [1102, 208] on button "add" at bounding box center [1116, 218] width 28 height 20
type input "$14.99"
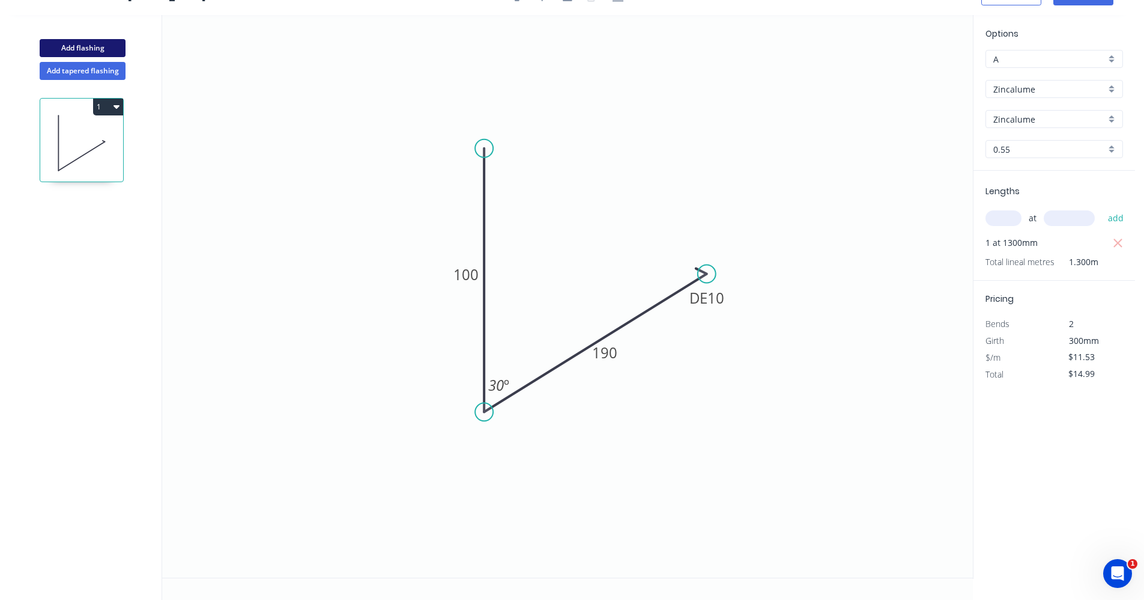
click at [97, 48] on button "Add flashing" at bounding box center [83, 48] width 86 height 18
type input "$0.00"
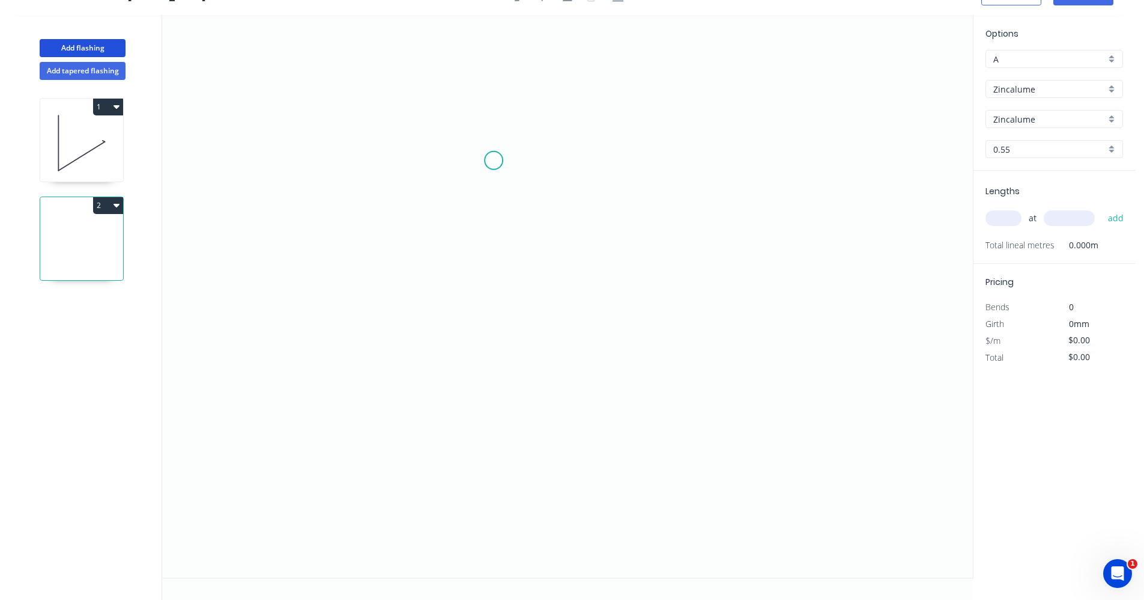
click at [494, 164] on icon "0" at bounding box center [567, 296] width 811 height 562
click at [487, 401] on icon "0" at bounding box center [567, 296] width 811 height 562
click at [759, 398] on icon "0 ?" at bounding box center [567, 296] width 811 height 562
drag, startPoint x: 756, startPoint y: 402, endPoint x: 764, endPoint y: 405, distance: 8.4
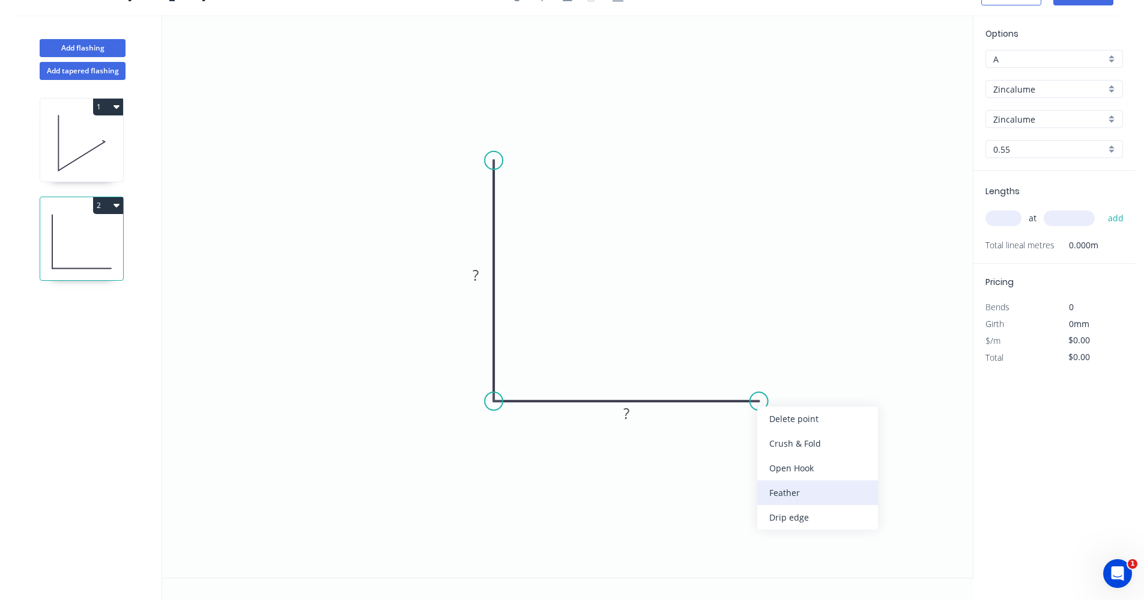
click at [806, 499] on div "Feather" at bounding box center [818, 492] width 121 height 25
click at [478, 273] on tspan "?" at bounding box center [476, 275] width 6 height 20
type input "$11.53"
click at [993, 213] on input "text" at bounding box center [1004, 218] width 36 height 16
type input "2"
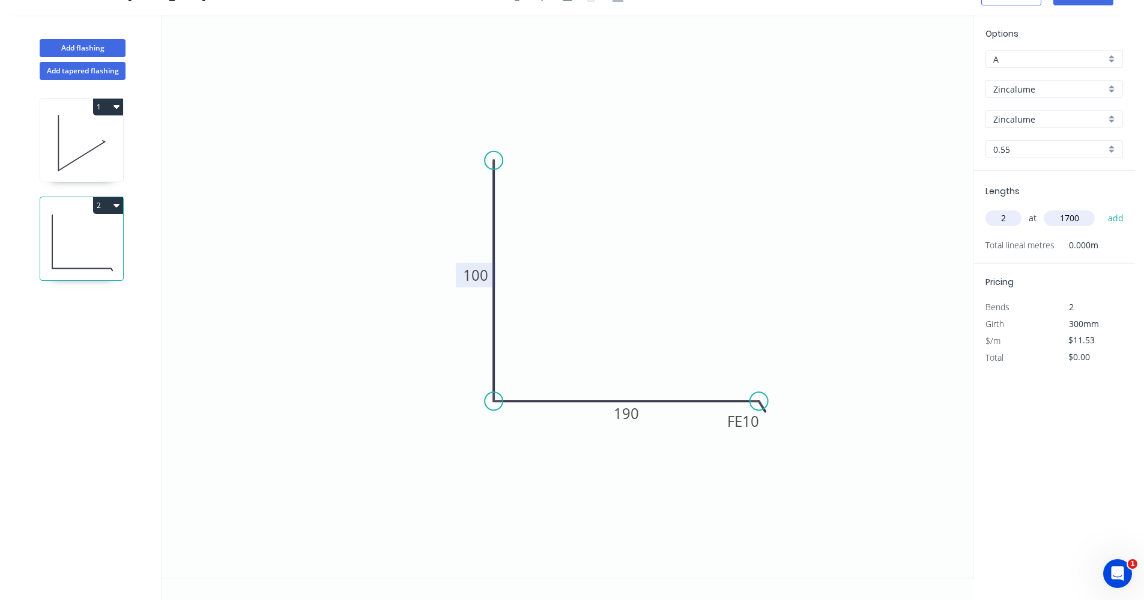
type input "1700"
click at [1102, 208] on button "add" at bounding box center [1116, 218] width 28 height 20
type input "$39.20"
click at [74, 47] on button "Add flashing" at bounding box center [83, 48] width 86 height 18
type input "$0.00"
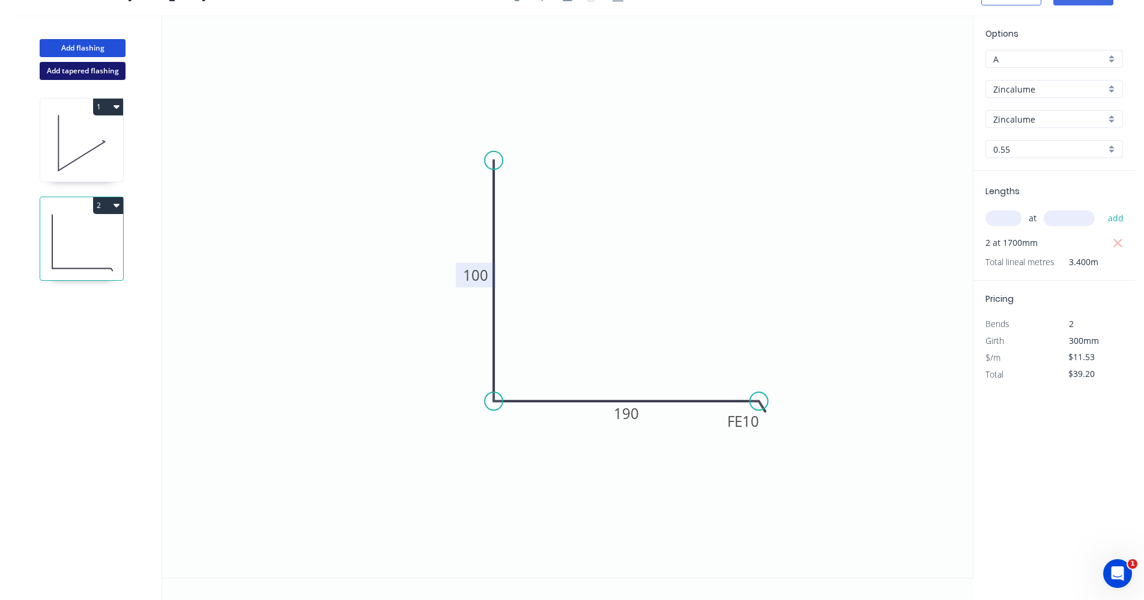
type input "$0.00"
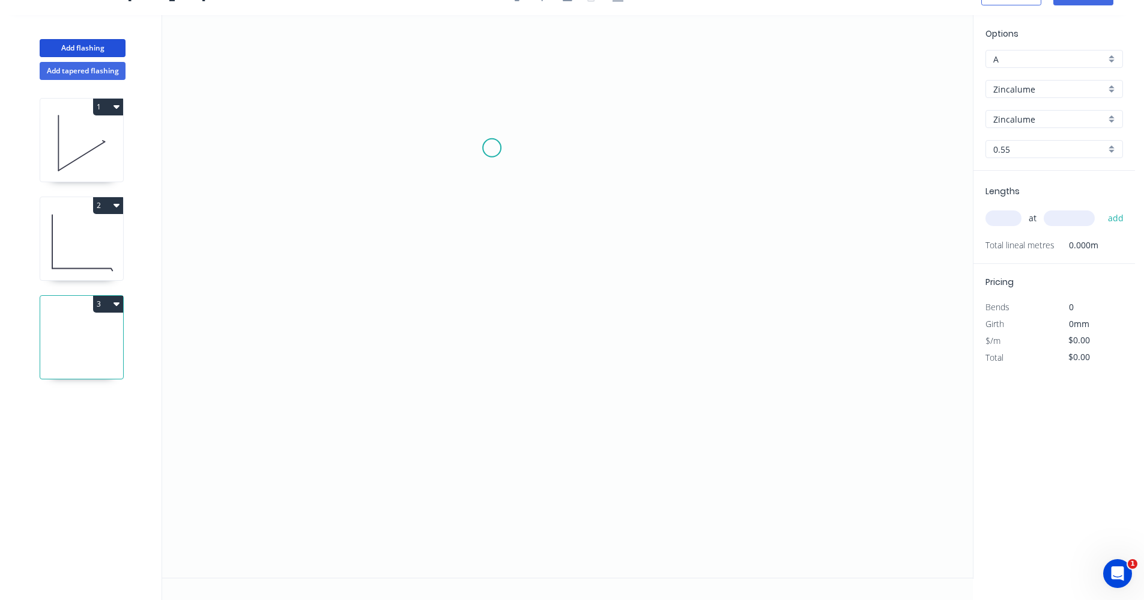
click at [492, 148] on icon "0" at bounding box center [567, 296] width 811 height 562
click at [491, 359] on icon "0" at bounding box center [567, 296] width 811 height 562
click at [734, 472] on icon "0 ?" at bounding box center [567, 296] width 811 height 562
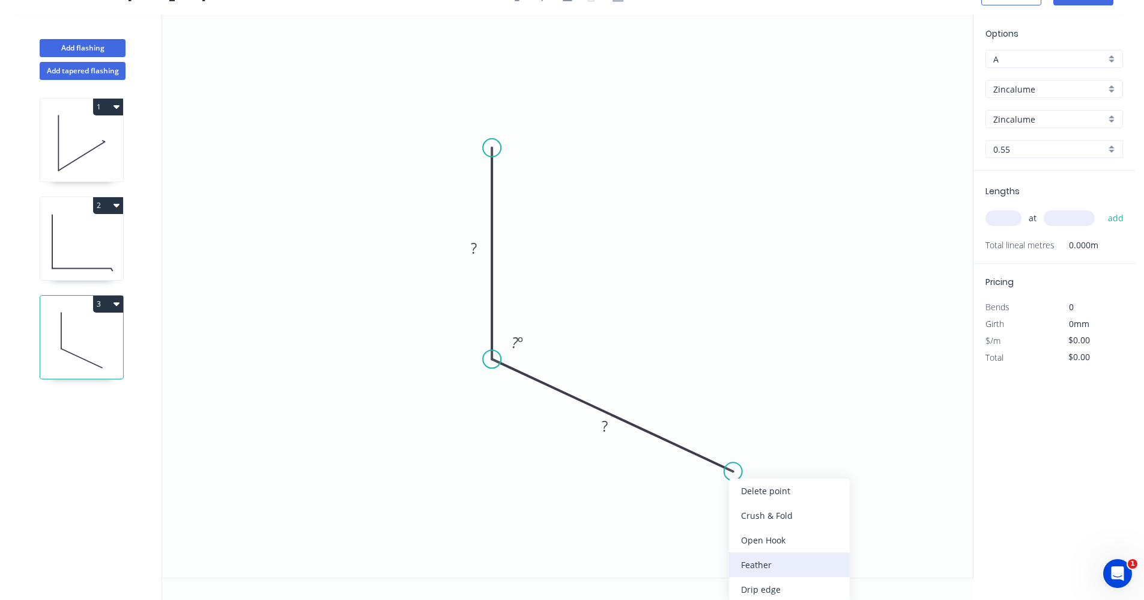
click at [770, 570] on div "Feather" at bounding box center [789, 564] width 121 height 25
click at [470, 246] on rect at bounding box center [474, 248] width 24 height 17
type input "$11.53"
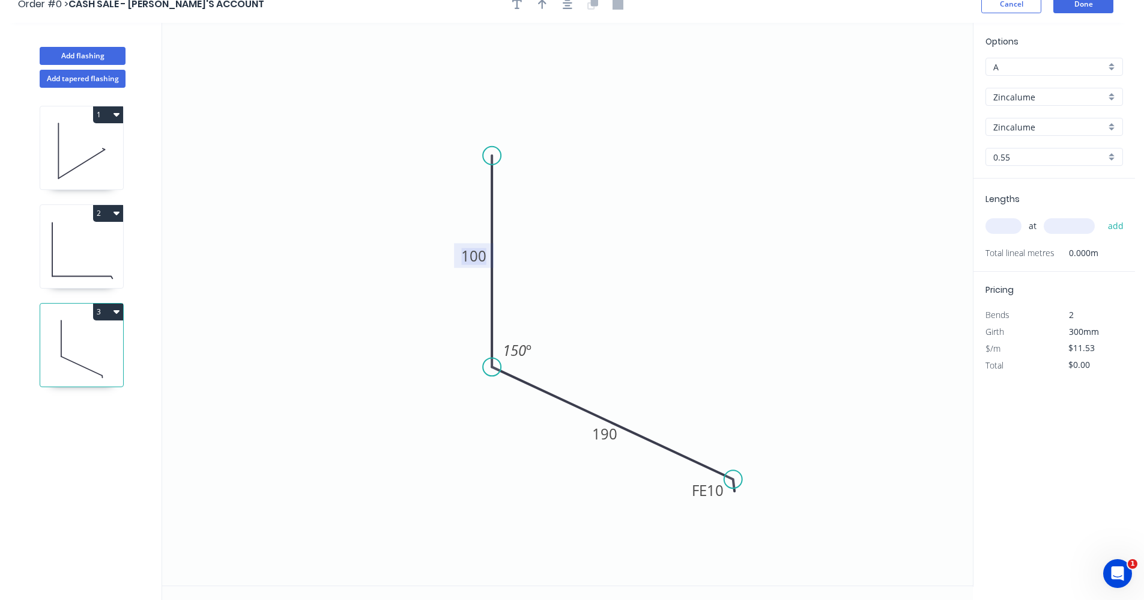
scroll to position [0, 0]
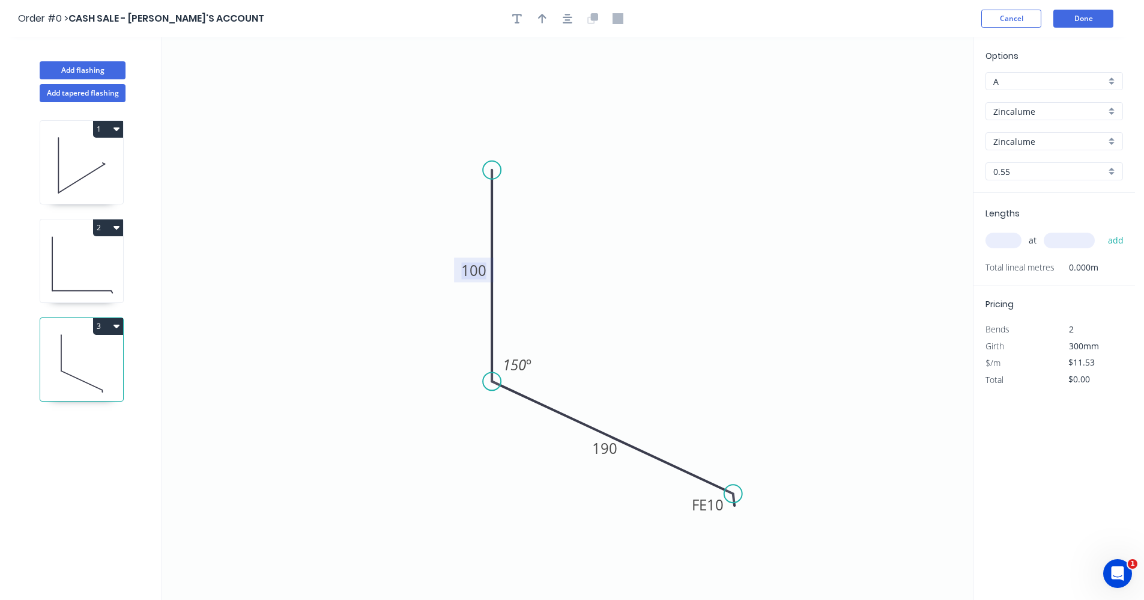
click at [563, 21] on icon "button" at bounding box center [568, 18] width 10 height 11
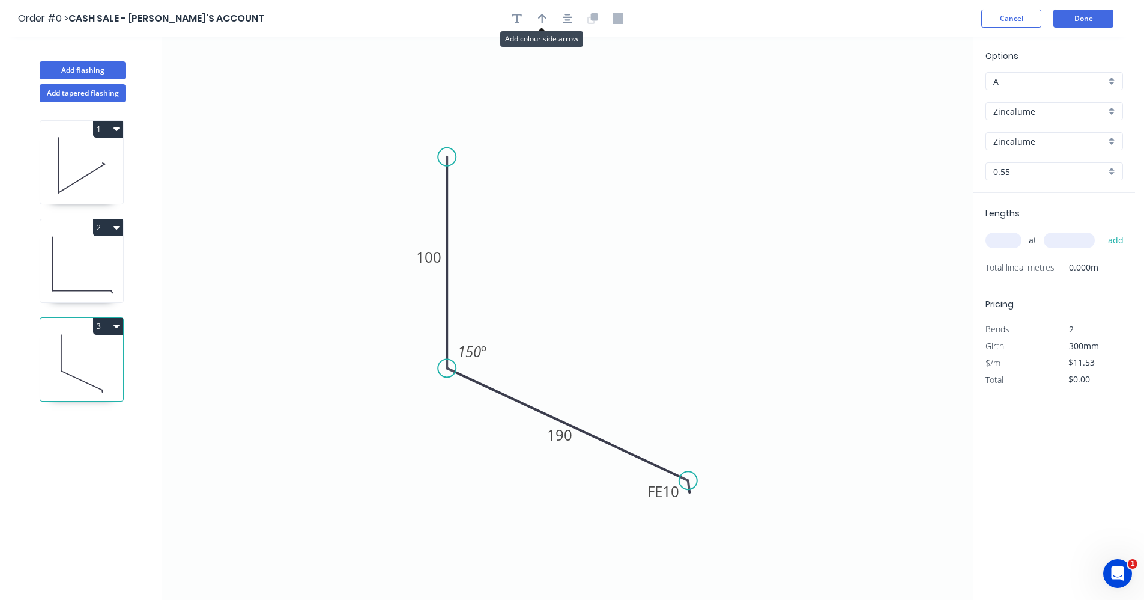
drag, startPoint x: 542, startPoint y: 21, endPoint x: 759, endPoint y: 160, distance: 257.5
click at [544, 23] on icon "button" at bounding box center [542, 18] width 8 height 11
click at [913, 96] on icon at bounding box center [912, 83] width 11 height 38
drag, startPoint x: 913, startPoint y: 96, endPoint x: 604, endPoint y: 429, distance: 454.0
click at [604, 429] on icon at bounding box center [613, 418] width 35 height 35
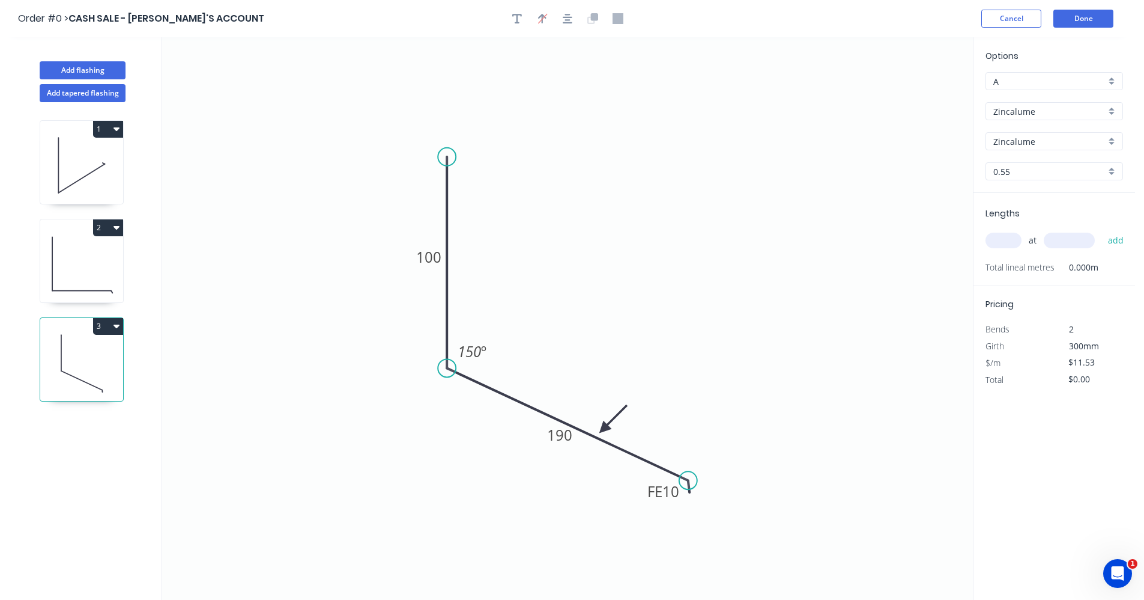
click at [1000, 240] on input "text" at bounding box center [1004, 240] width 36 height 16
type input "1"
type input "1300"
click at [1102, 230] on button "add" at bounding box center [1116, 240] width 28 height 20
type input "$14.99"
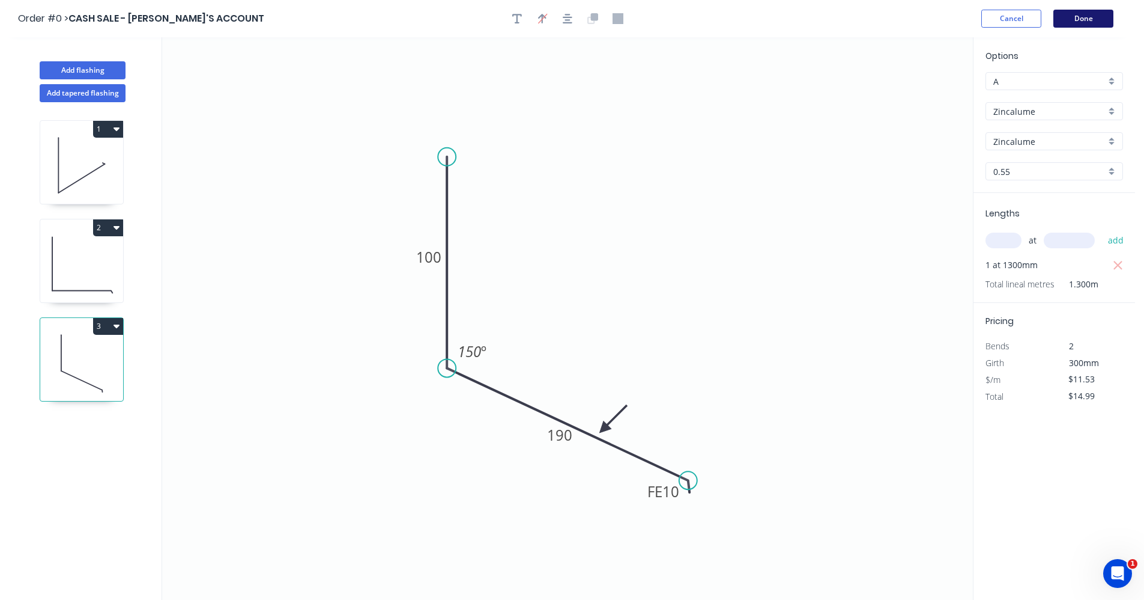
click at [1089, 19] on button "Done" at bounding box center [1084, 19] width 60 height 18
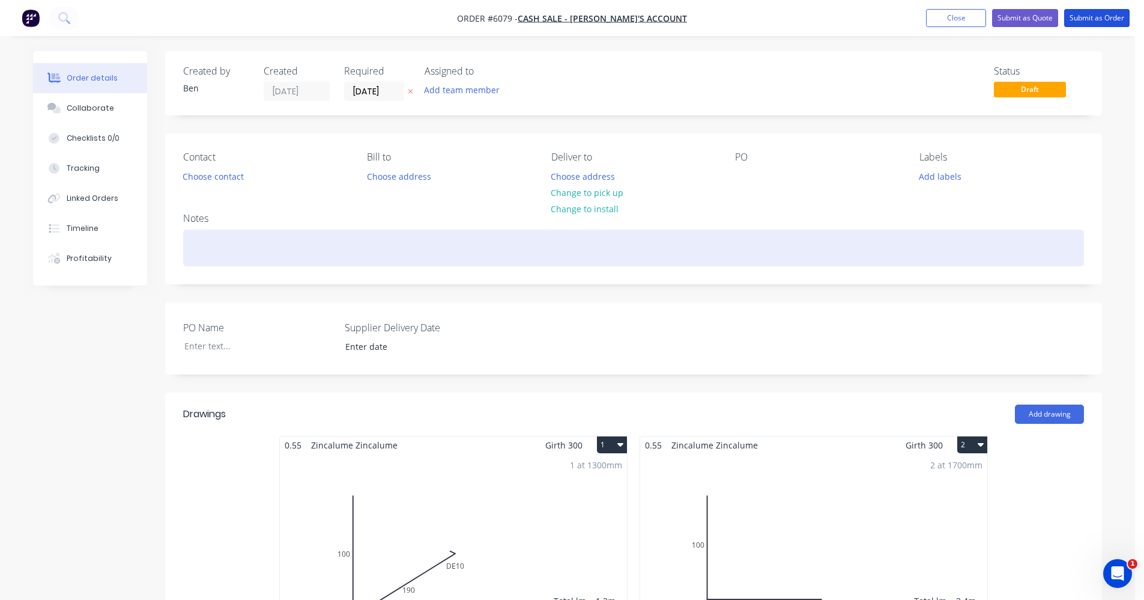
drag, startPoint x: 1098, startPoint y: 18, endPoint x: 384, endPoint y: 240, distance: 748.1
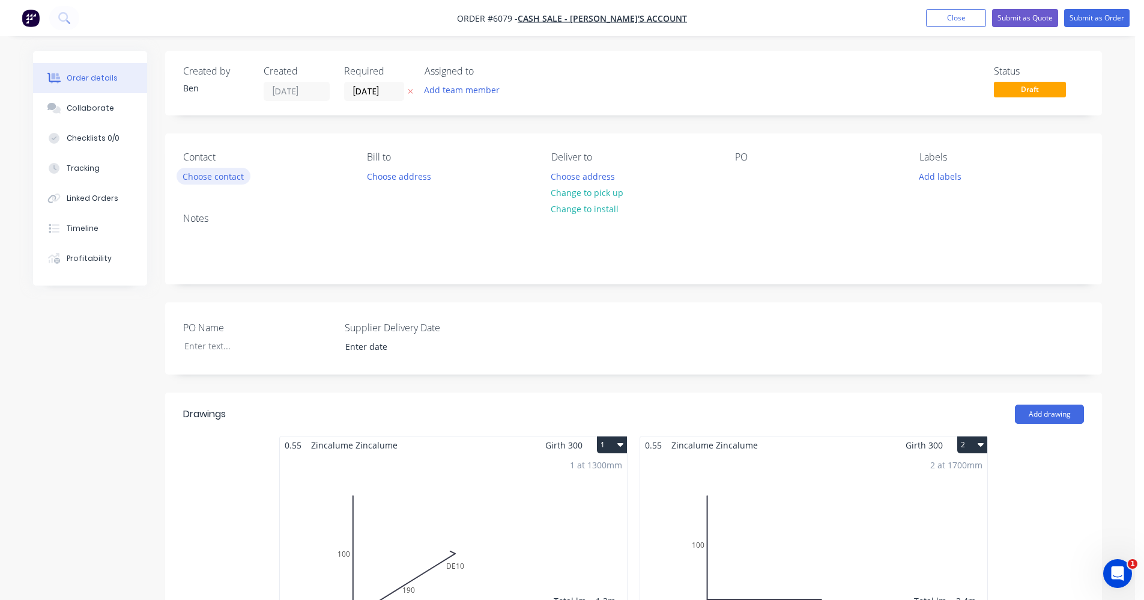
click at [207, 178] on button "Choose contact" at bounding box center [214, 176] width 74 height 16
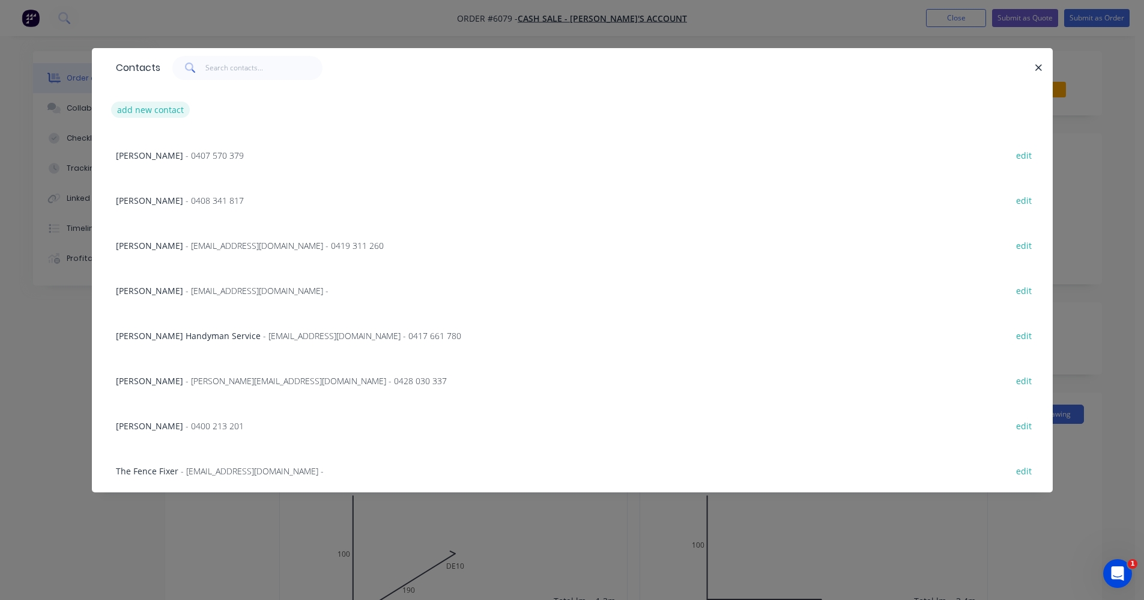
click at [140, 110] on button "add new contact" at bounding box center [150, 110] width 79 height 16
select select "AU"
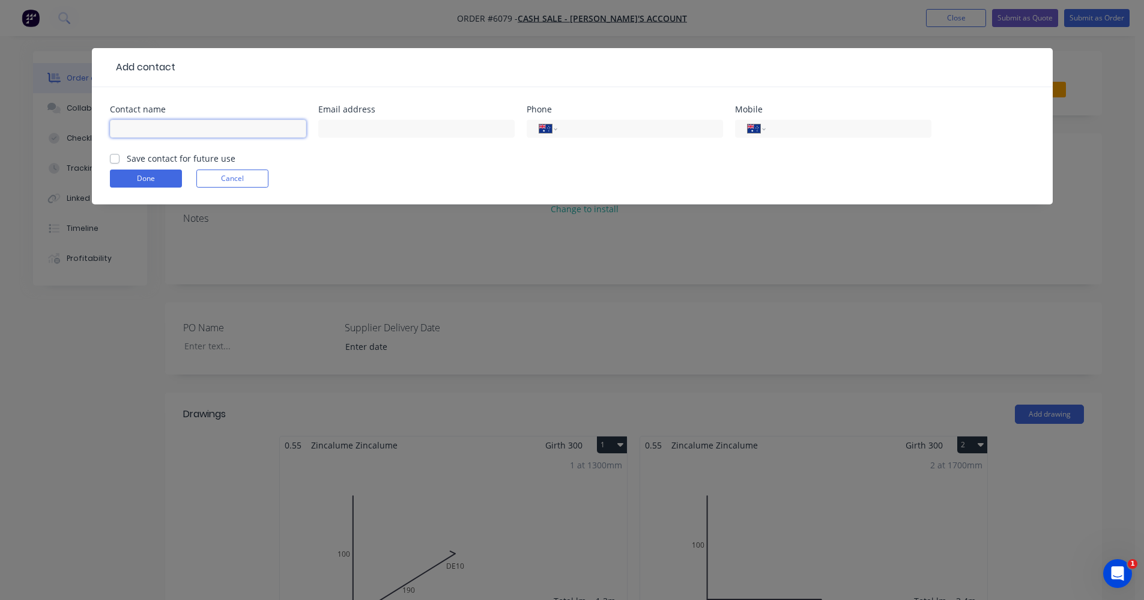
click at [200, 122] on input "text" at bounding box center [208, 129] width 196 height 18
type input "[PERSON_NAME]"
type input "0447 210 052"
click at [127, 159] on label "Save contact for future use" at bounding box center [181, 158] width 109 height 13
click at [111, 159] on input "Save contact for future use" at bounding box center [115, 157] width 10 height 11
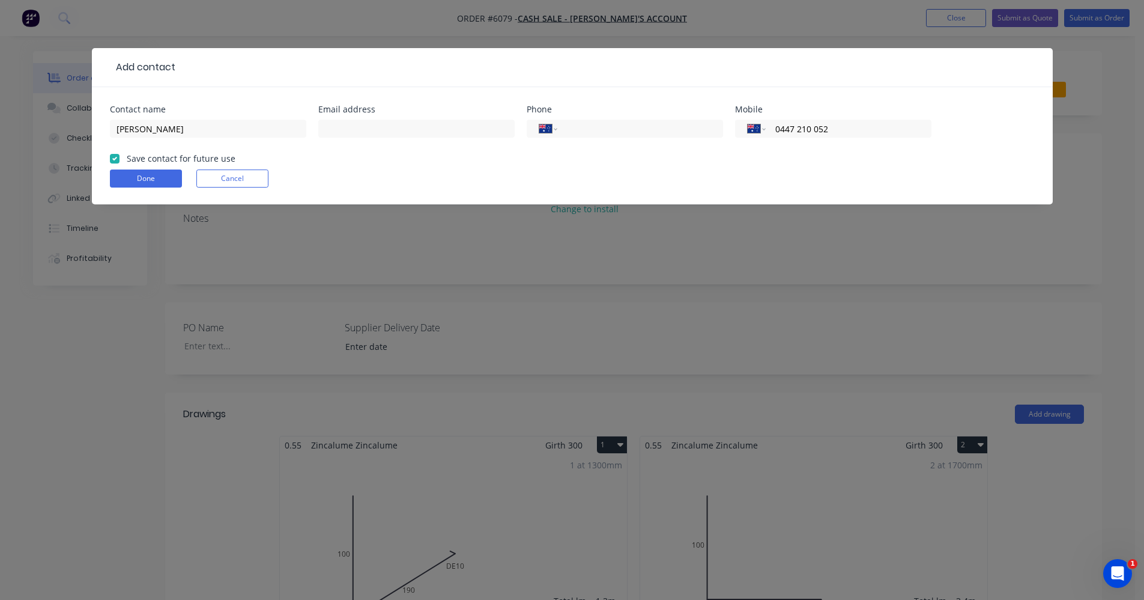
checkbox input "true"
drag, startPoint x: 133, startPoint y: 169, endPoint x: 136, endPoint y: 176, distance: 7.0
click at [133, 171] on button "Done" at bounding box center [146, 178] width 72 height 18
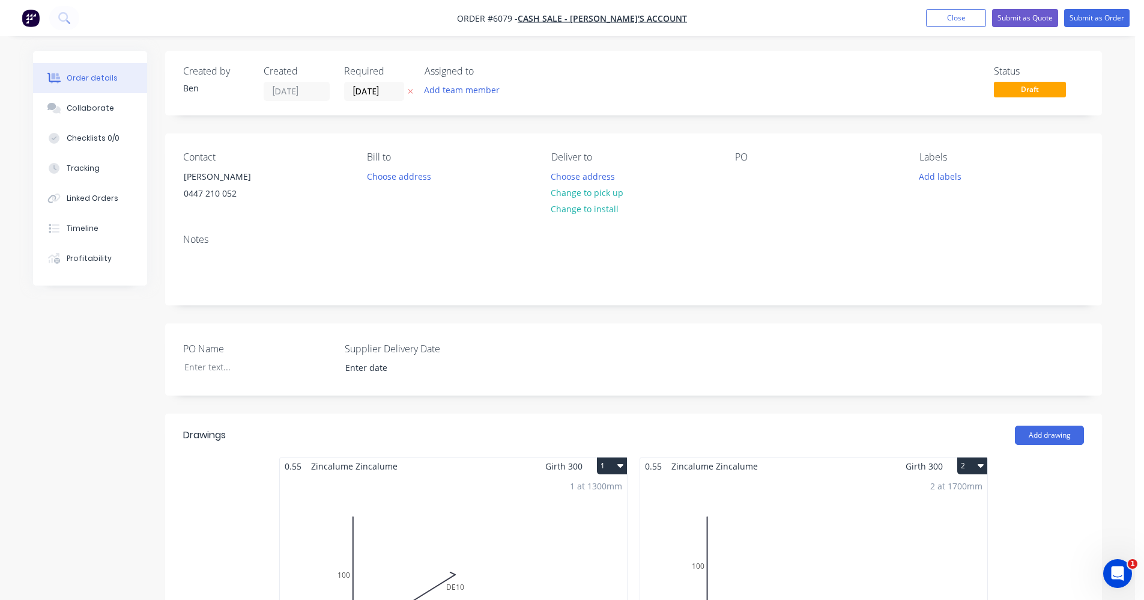
click at [604, 193] on button "Change to pick up" at bounding box center [587, 192] width 85 height 16
click at [749, 175] on div at bounding box center [744, 176] width 19 height 17
click at [935, 177] on button "Add labels" at bounding box center [940, 176] width 55 height 16
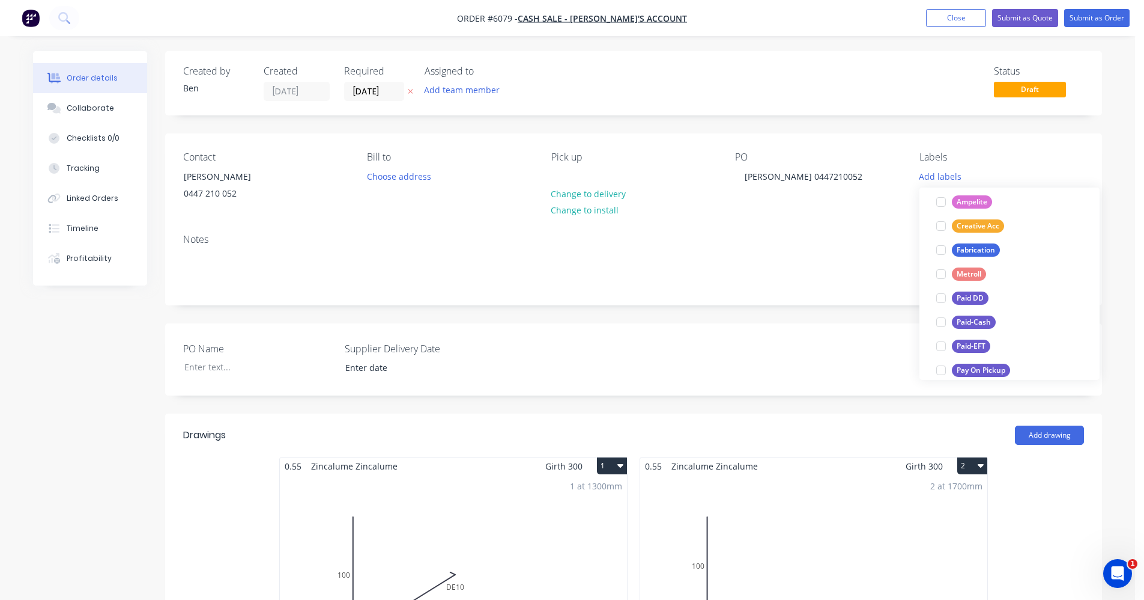
scroll to position [240, 0]
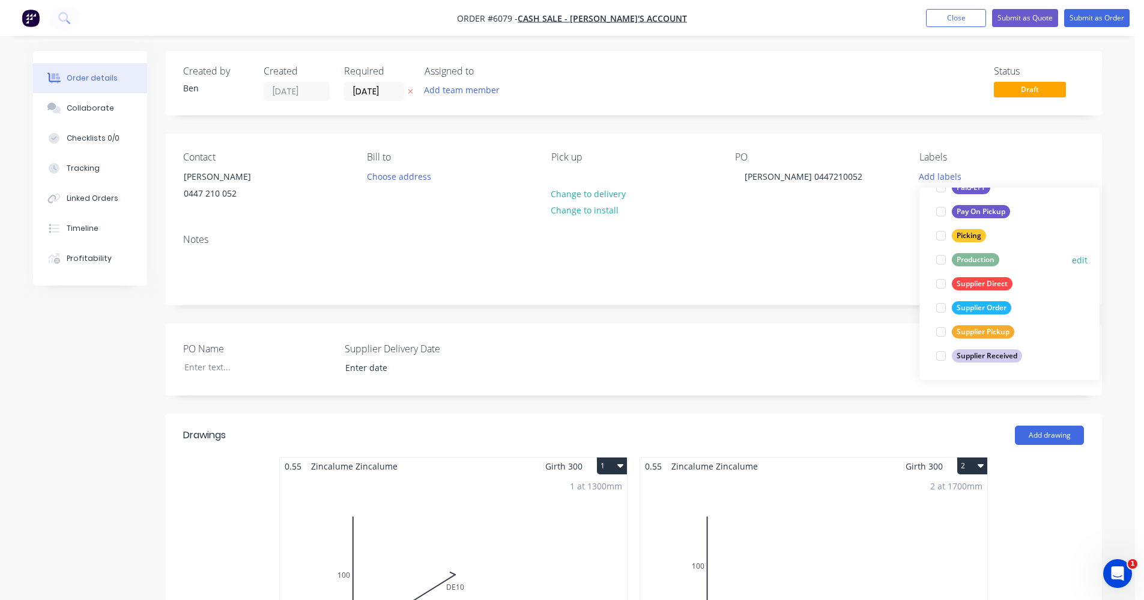
drag, startPoint x: 974, startPoint y: 258, endPoint x: 955, endPoint y: 263, distance: 20.4
click at [967, 260] on div "Production" at bounding box center [975, 259] width 47 height 13
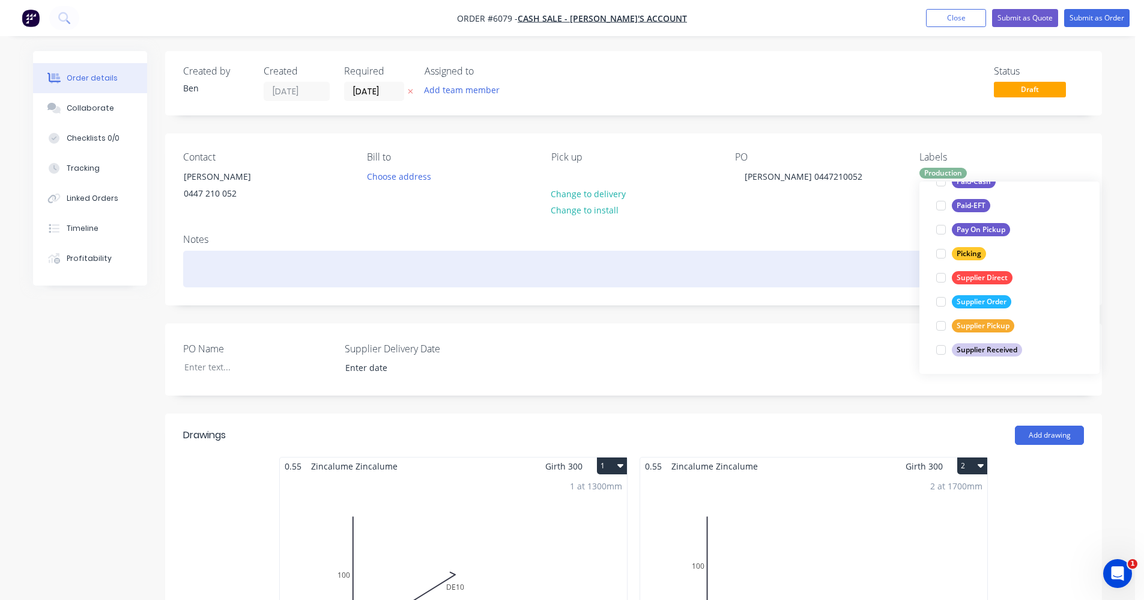
scroll to position [24, 0]
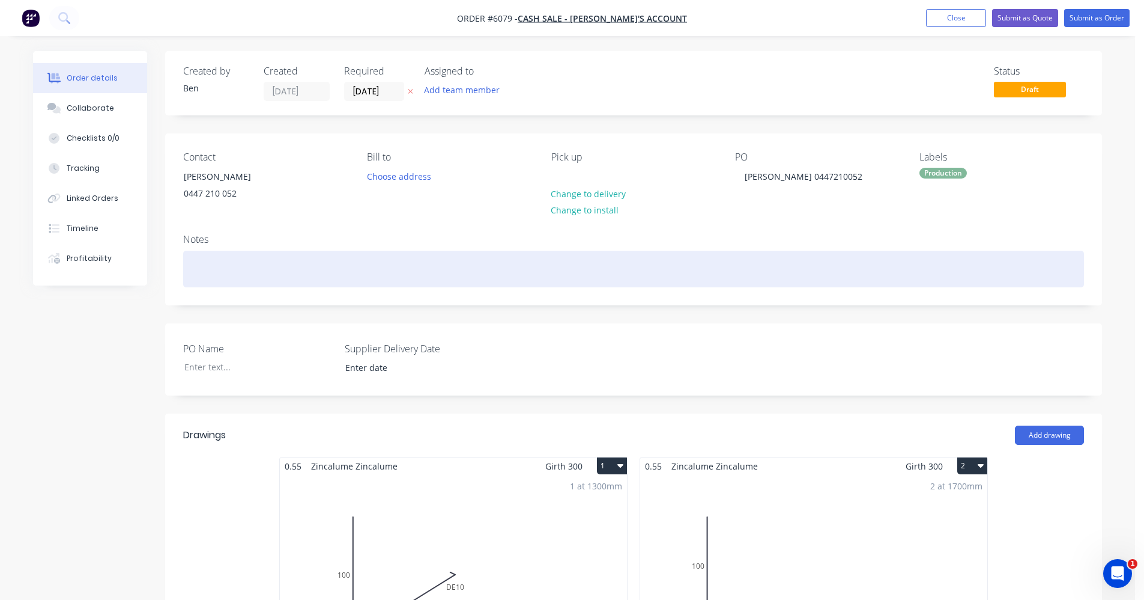
click at [863, 255] on div at bounding box center [633, 269] width 901 height 37
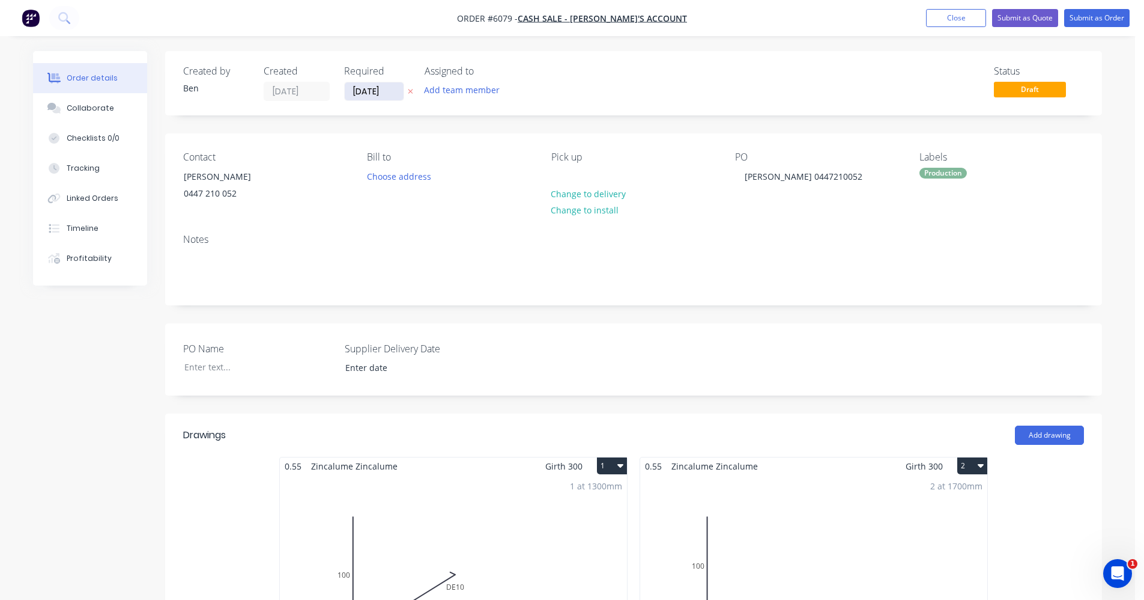
click at [370, 88] on input "[DATE]" at bounding box center [374, 91] width 59 height 18
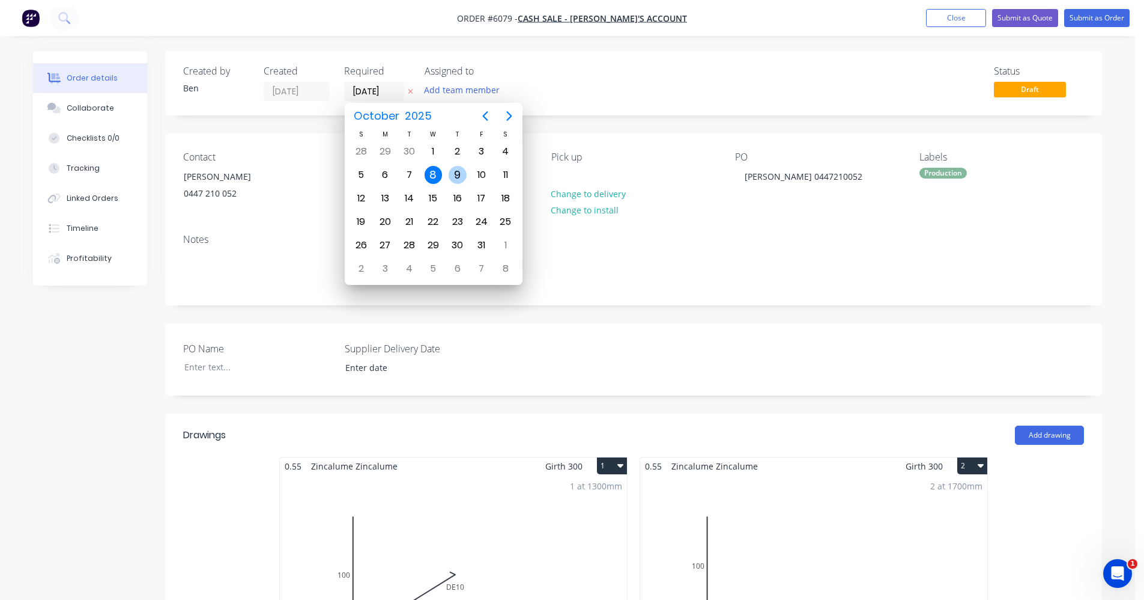
click at [457, 172] on div "9" at bounding box center [458, 175] width 18 height 18
type input "[DATE]"
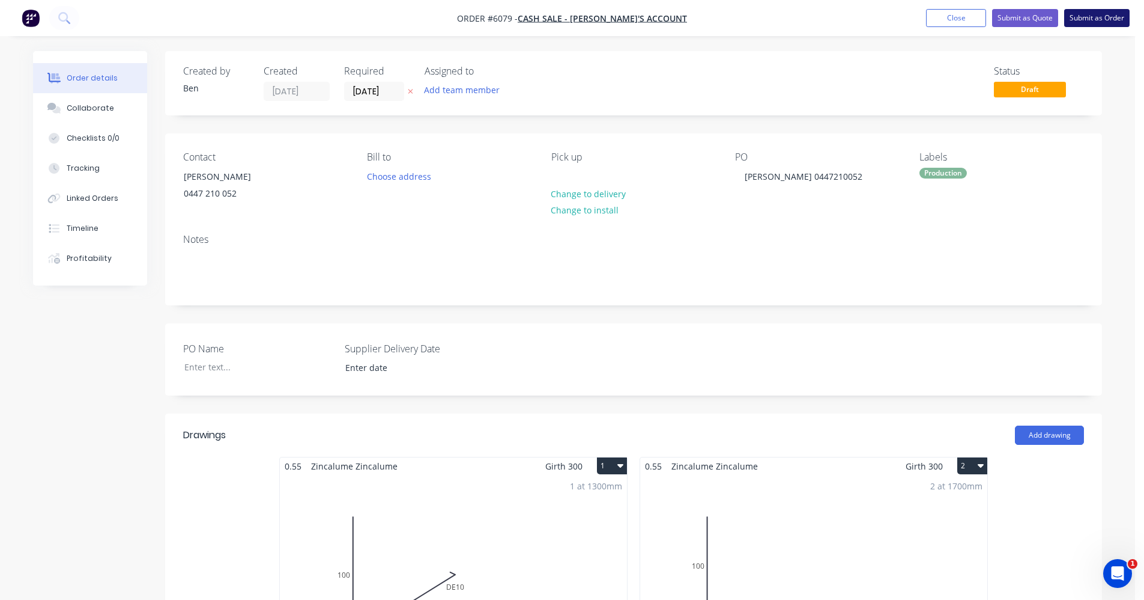
click at [1095, 21] on button "Submit as Order" at bounding box center [1097, 18] width 65 height 18
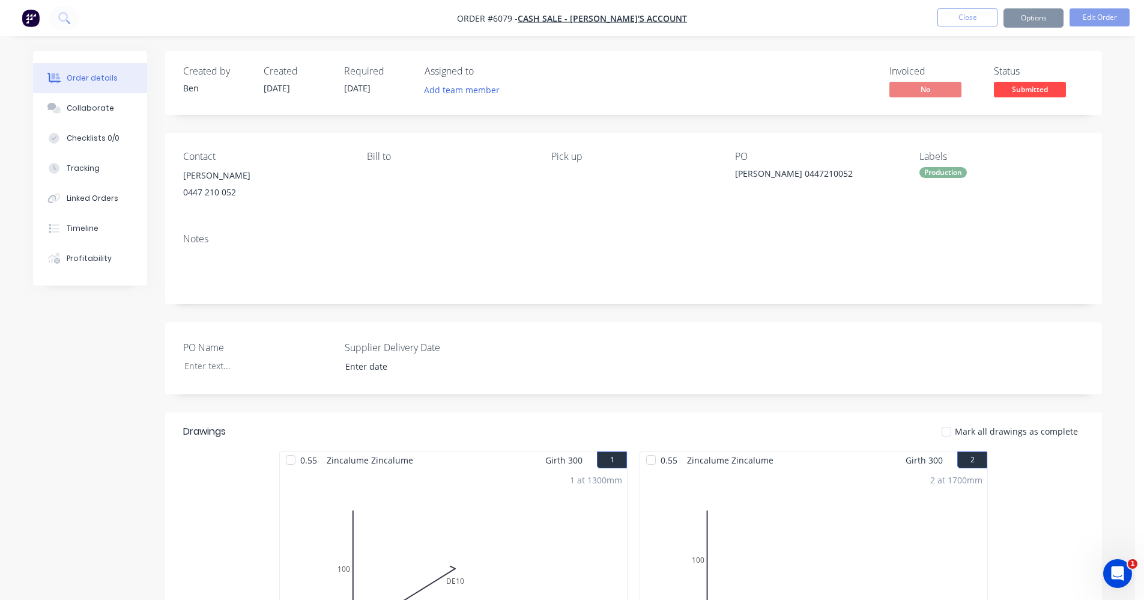
click at [1050, 17] on button "Options" at bounding box center [1034, 17] width 60 height 19
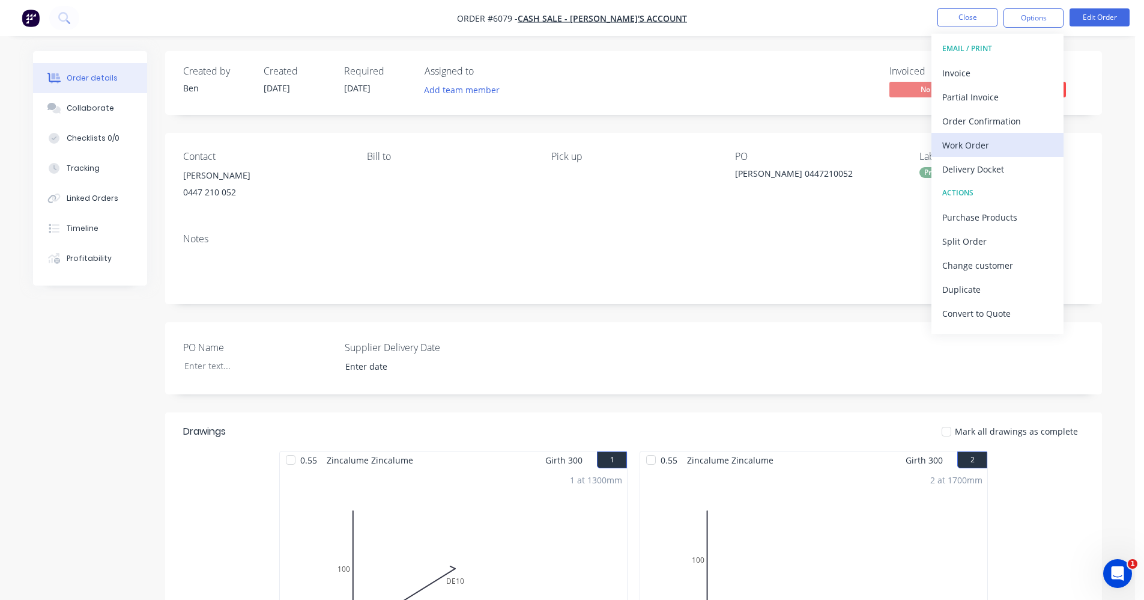
click at [970, 139] on div "Work Order" at bounding box center [998, 144] width 111 height 17
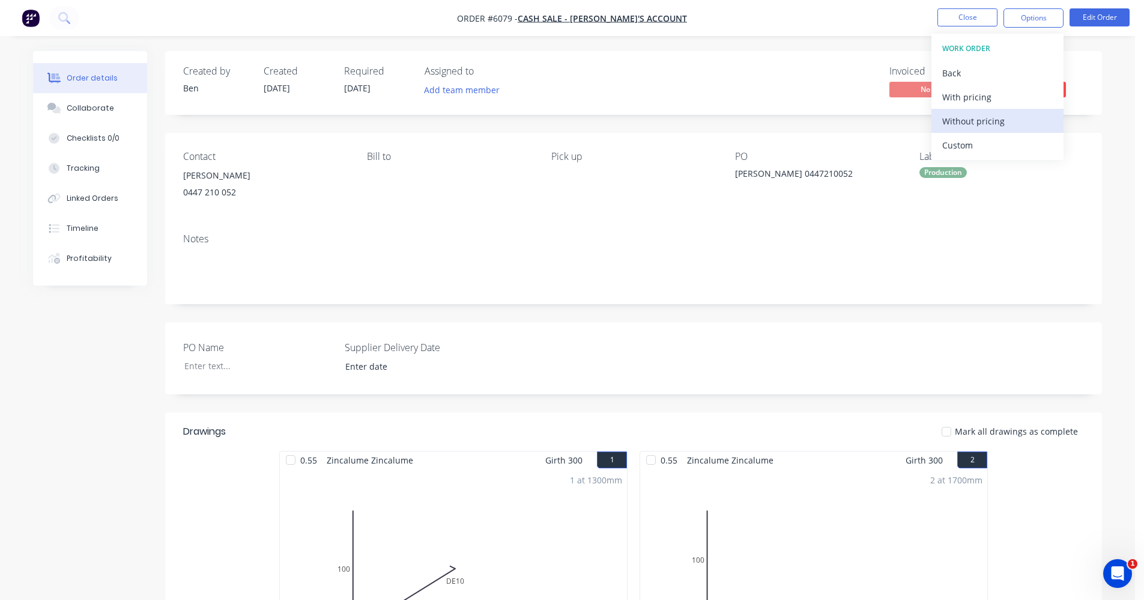
click at [976, 117] on div "Without pricing" at bounding box center [998, 120] width 111 height 17
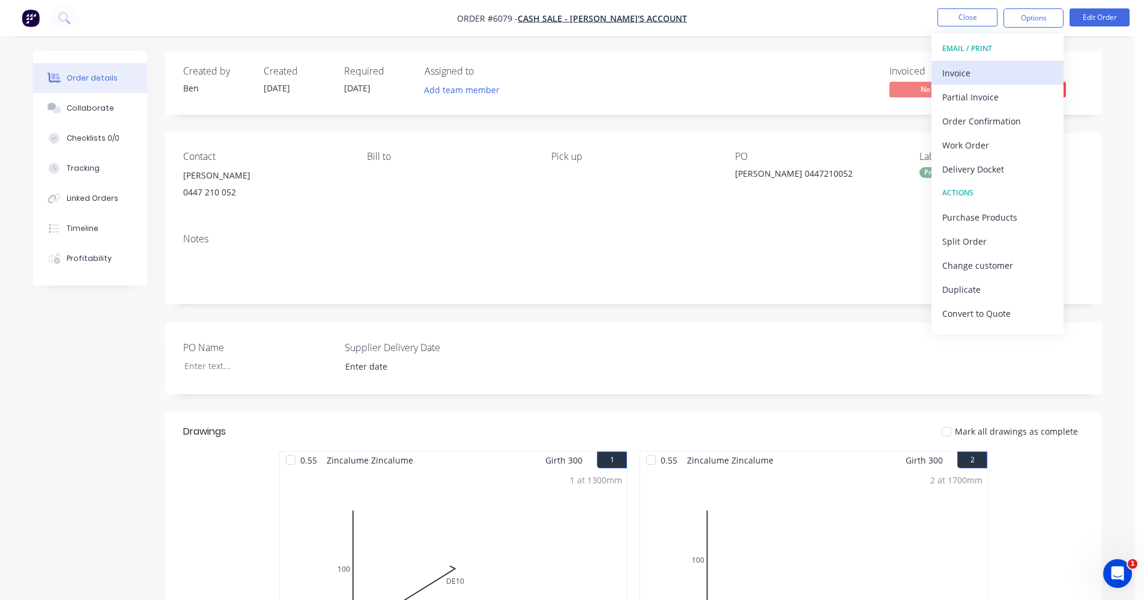
click at [974, 69] on div "Invoice" at bounding box center [998, 72] width 111 height 17
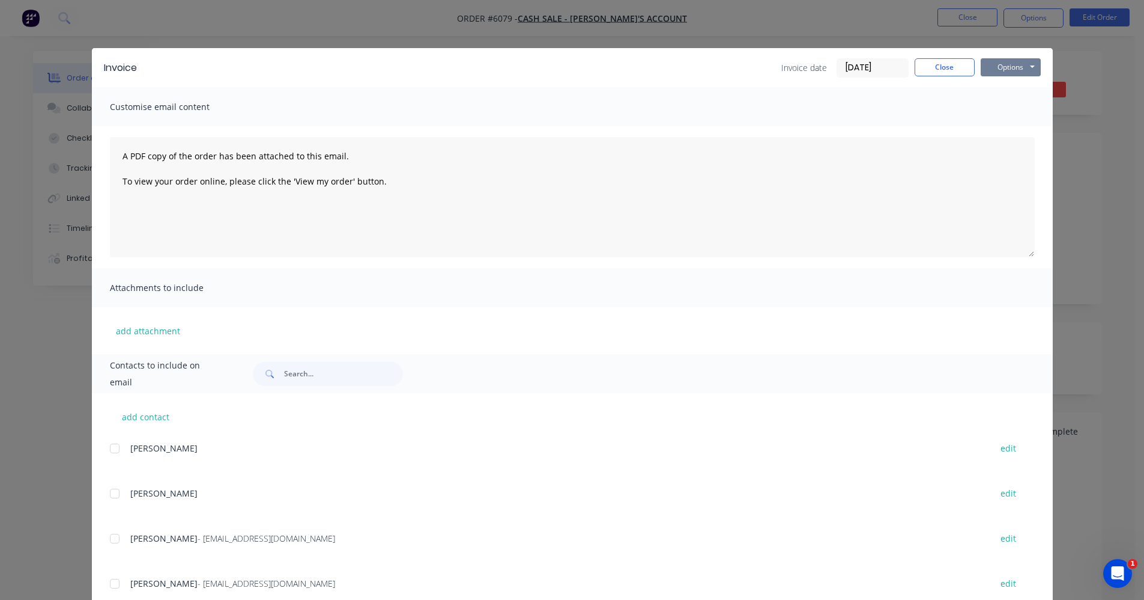
click at [1003, 71] on button "Options" at bounding box center [1011, 67] width 60 height 18
click at [1014, 108] on button "Print" at bounding box center [1019, 109] width 77 height 20
click at [943, 68] on button "Close" at bounding box center [945, 67] width 60 height 18
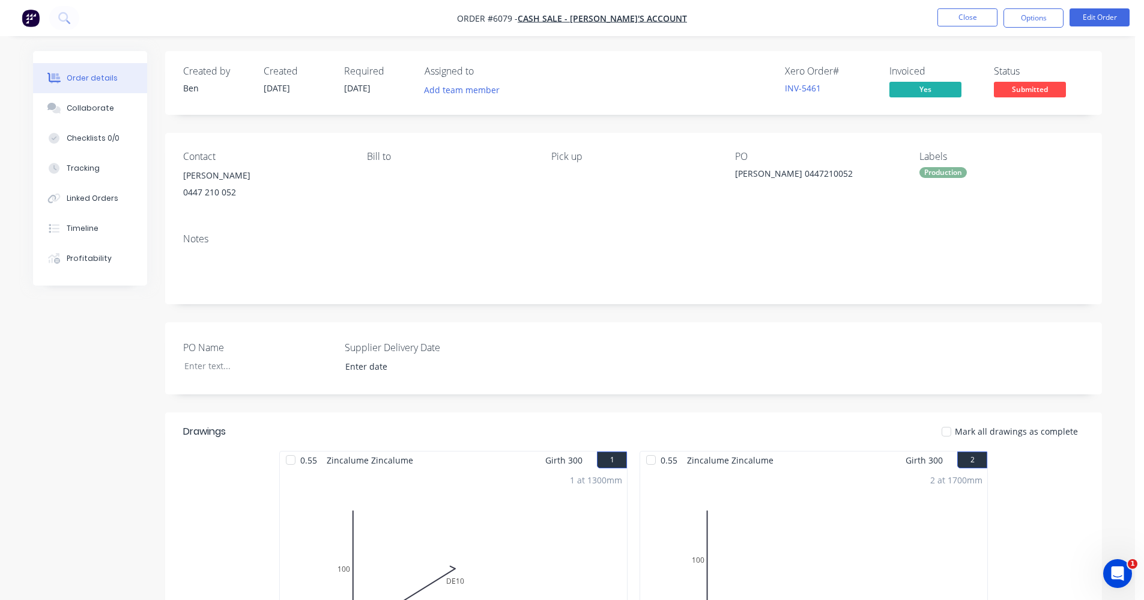
drag, startPoint x: 959, startPoint y: 165, endPoint x: 948, endPoint y: 178, distance: 17.1
click at [958, 166] on div "Labels Production" at bounding box center [1002, 178] width 165 height 55
click at [948, 178] on div "Labels Production" at bounding box center [1002, 178] width 165 height 55
click at [946, 169] on div "Production" at bounding box center [943, 172] width 47 height 11
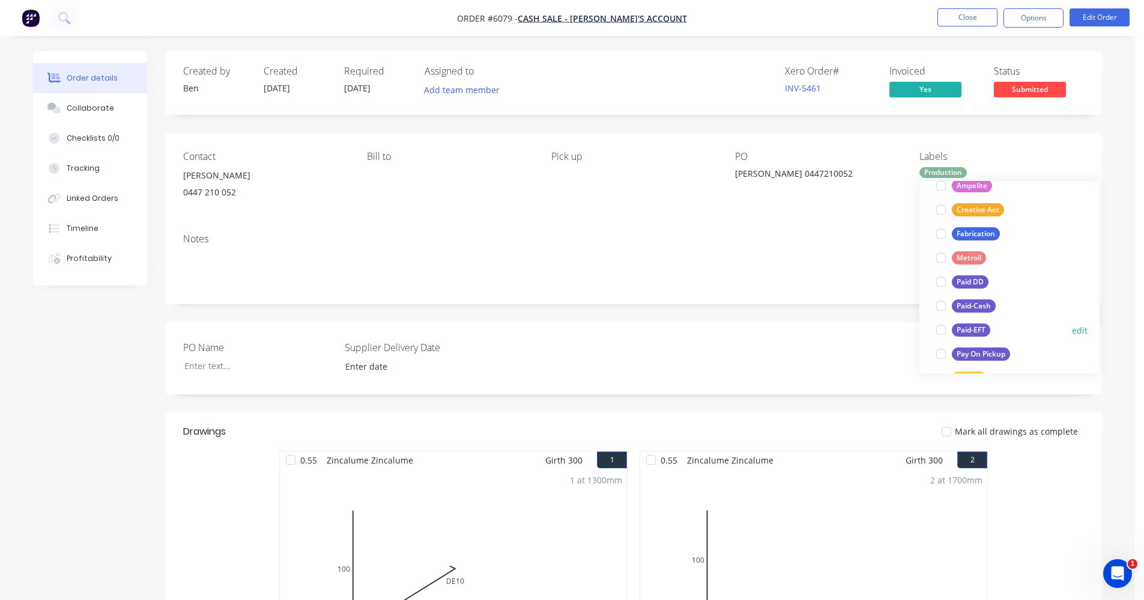
scroll to position [120, 0]
click at [973, 321] on div "Paid-EFT" at bounding box center [971, 324] width 38 height 13
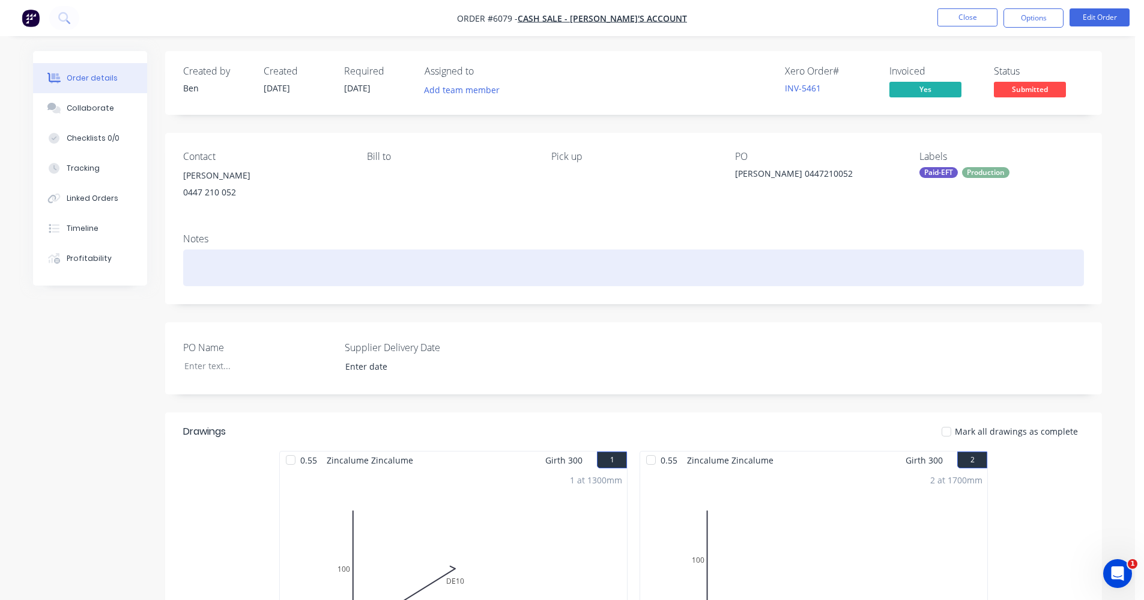
drag, startPoint x: 827, startPoint y: 255, endPoint x: 1019, endPoint y: 113, distance: 238.4
click at [834, 254] on div at bounding box center [633, 267] width 901 height 37
